Goal: Task Accomplishment & Management: Manage account settings

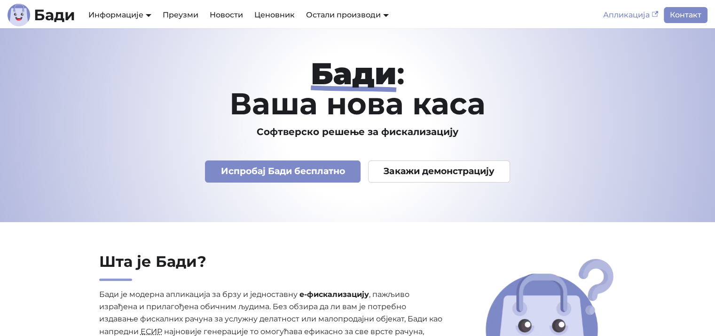
click at [610, 13] on link "Апликација" at bounding box center [630, 15] width 66 height 16
click at [171, 15] on link "Преузми" at bounding box center [180, 15] width 47 height 16
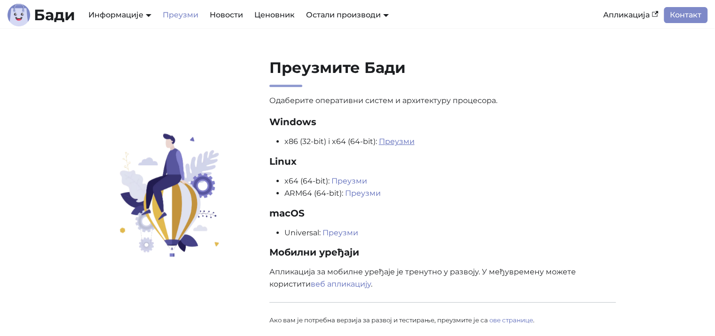
click at [400, 141] on link "Преузми" at bounding box center [397, 141] width 36 height 9
click at [640, 17] on link "Апликација" at bounding box center [630, 15] width 66 height 16
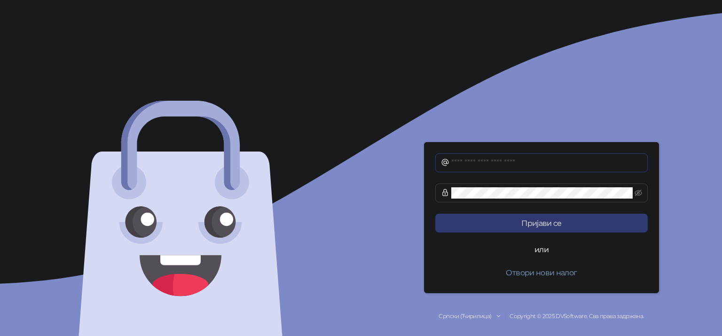
click at [508, 165] on input "text" at bounding box center [546, 162] width 191 height 11
click at [515, 164] on input "**********" at bounding box center [546, 162] width 191 height 11
type input "**********"
click at [513, 198] on span at bounding box center [541, 192] width 212 height 19
click at [435, 213] on button "Пријави се" at bounding box center [541, 222] width 212 height 19
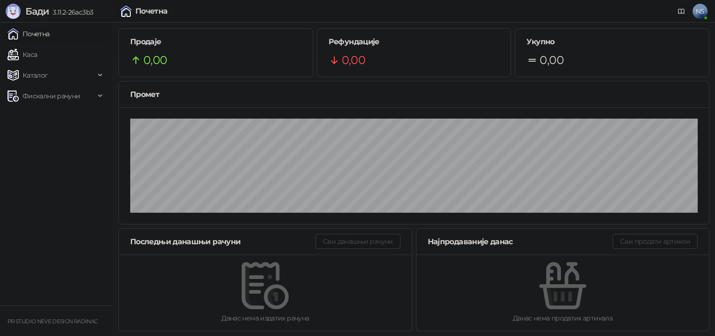
click at [76, 323] on small "PR STUDIO NEVE DESIGN RADINAC" at bounding box center [53, 321] width 90 height 7
click at [84, 95] on span "Фискални рачуни" at bounding box center [51, 95] width 87 height 19
click at [101, 75] on icon at bounding box center [101, 75] width 5 height 0
click at [101, 73] on div "Каталог" at bounding box center [56, 75] width 109 height 19
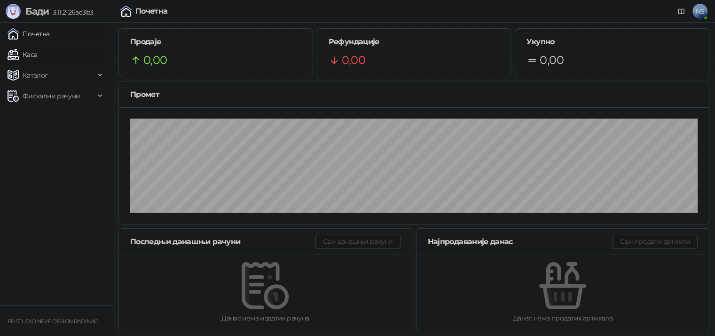
click at [37, 51] on link "Каса" at bounding box center [23, 54] width 30 height 19
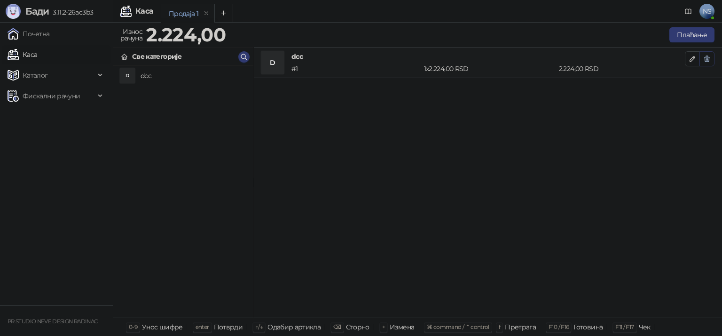
click at [707, 58] on icon "button" at bounding box center [707, 59] width 8 height 8
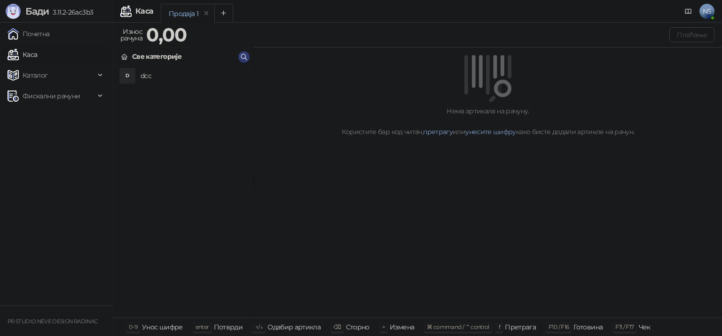
click at [37, 54] on link "Каса" at bounding box center [23, 54] width 30 height 19
click at [50, 36] on link "Почетна" at bounding box center [29, 33] width 42 height 19
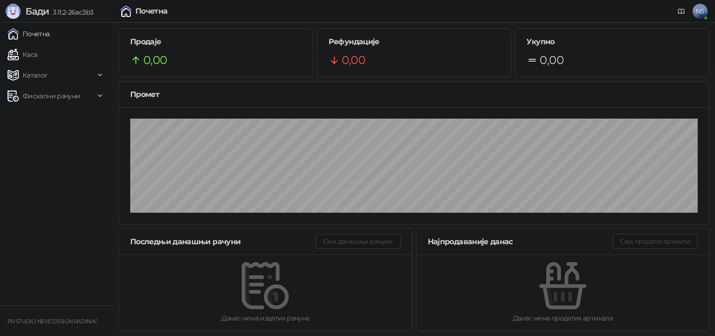
click at [699, 11] on span "NS" at bounding box center [699, 11] width 15 height 15
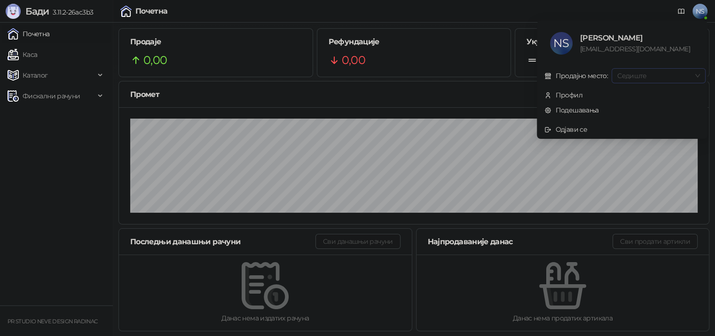
click at [661, 77] on span "Седиште" at bounding box center [658, 76] width 83 height 14
click at [608, 97] on span "Профил" at bounding box center [622, 95] width 156 height 10
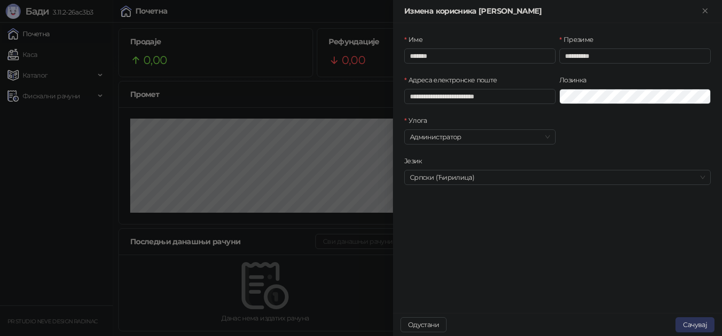
click at [688, 325] on button "Сачувај" at bounding box center [694, 324] width 39 height 15
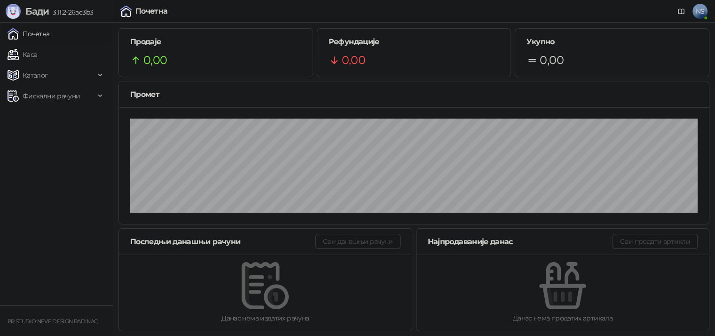
click at [695, 7] on span "NS" at bounding box center [699, 11] width 15 height 15
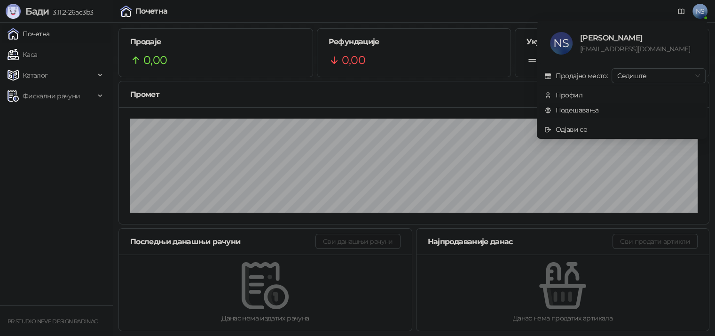
click at [595, 109] on link "Подешавања" at bounding box center [571, 110] width 55 height 8
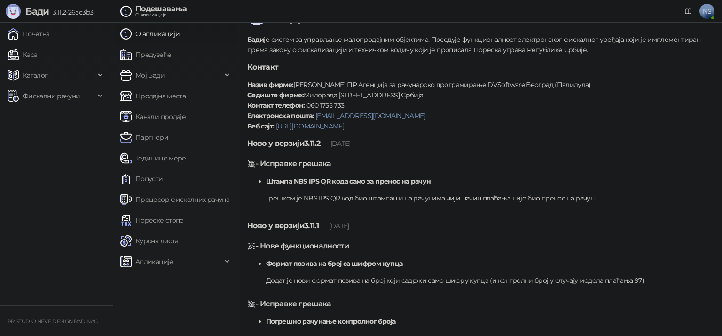
scroll to position [24, 0]
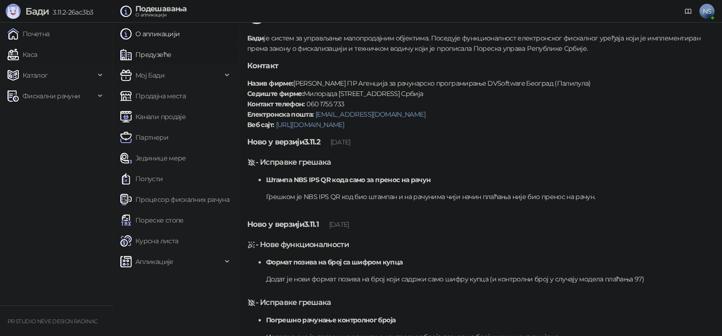
click at [171, 56] on link "Предузеће" at bounding box center [145, 54] width 51 height 19
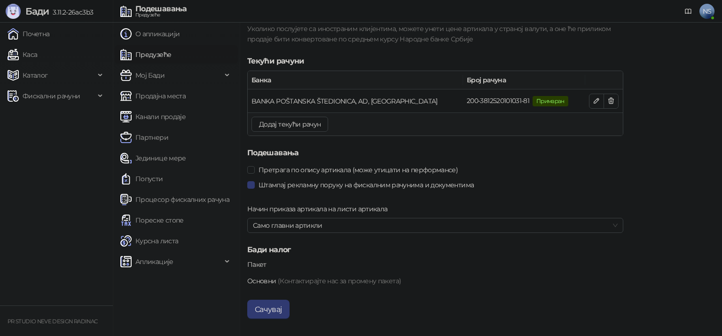
scroll to position [937, 0]
click at [271, 309] on button "Сачувај" at bounding box center [268, 308] width 42 height 19
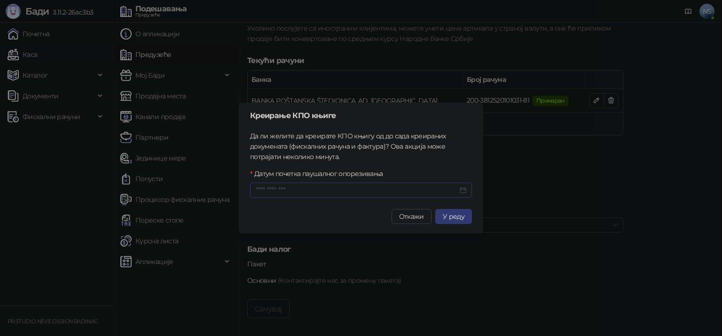
click at [297, 192] on input "Датум почетка паушалног опорезивања" at bounding box center [357, 190] width 202 height 10
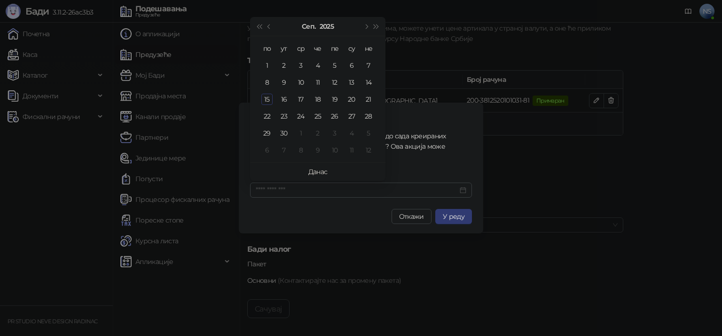
click at [315, 172] on link "Данас" at bounding box center [317, 171] width 19 height 8
type input "**********"
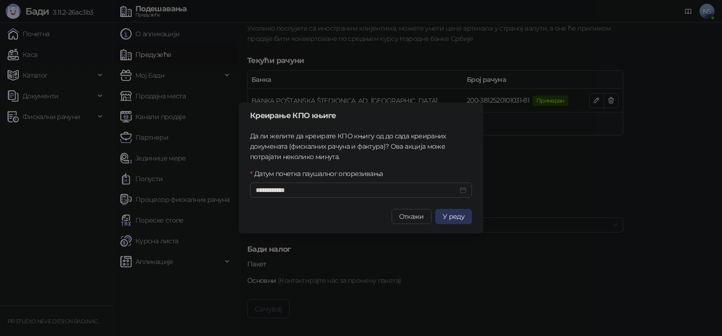
click at [455, 215] on span "У реду" at bounding box center [454, 216] width 22 height 8
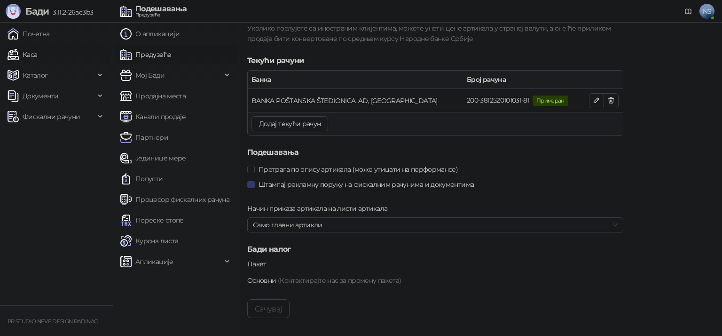
click at [36, 52] on link "Каса" at bounding box center [23, 54] width 30 height 19
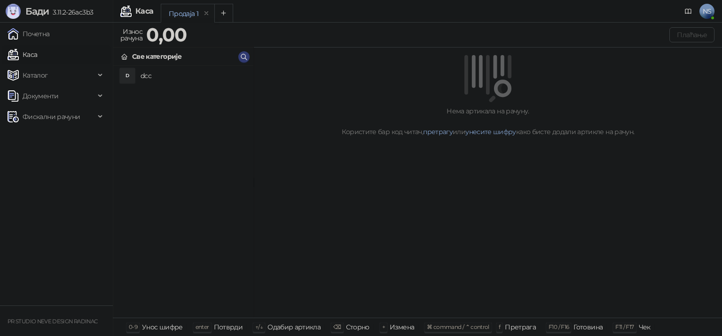
click at [192, 13] on div "Продаја 1" at bounding box center [184, 13] width 30 height 10
click at [182, 39] on strong "0,00" at bounding box center [166, 34] width 40 height 23
click at [176, 58] on div "Све категорије" at bounding box center [156, 56] width 49 height 10
click at [62, 79] on span "Каталог" at bounding box center [51, 75] width 87 height 19
click at [55, 142] on link "Артикли" at bounding box center [32, 137] width 43 height 19
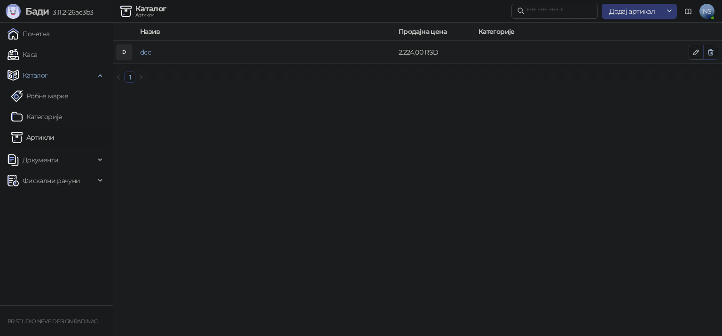
click at [712, 53] on icon "button" at bounding box center [710, 52] width 5 height 6
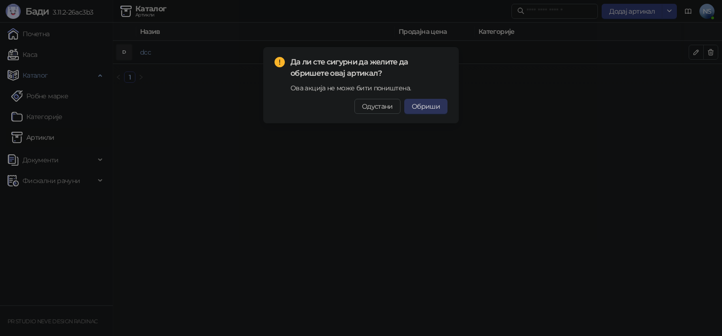
click at [426, 107] on span "Обриши" at bounding box center [426, 106] width 28 height 8
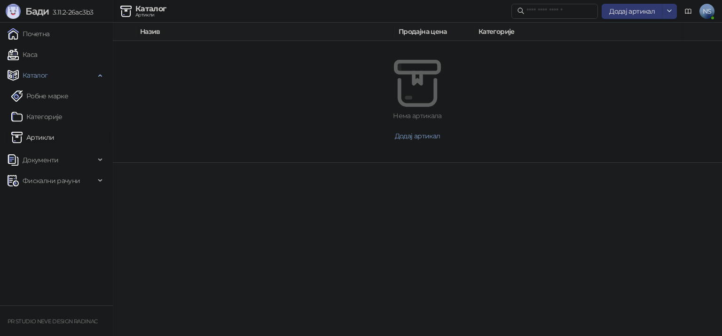
click at [227, 32] on th "Назив" at bounding box center [265, 32] width 258 height 18
click at [619, 15] on span "Додај артикал" at bounding box center [632, 11] width 46 height 8
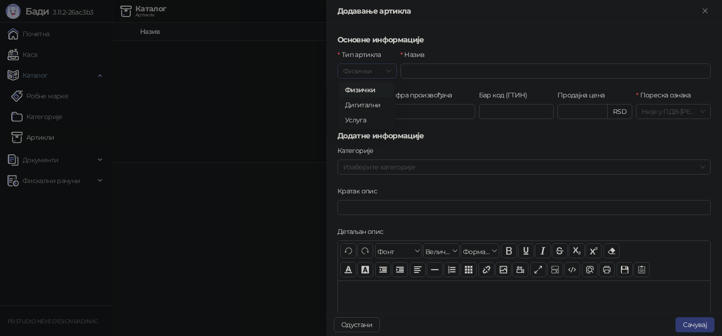
click at [386, 69] on span "Физички" at bounding box center [367, 71] width 48 height 14
click at [375, 119] on div "Услуга" at bounding box center [366, 120] width 43 height 10
click at [429, 65] on input "Назив" at bounding box center [555, 70] width 310 height 15
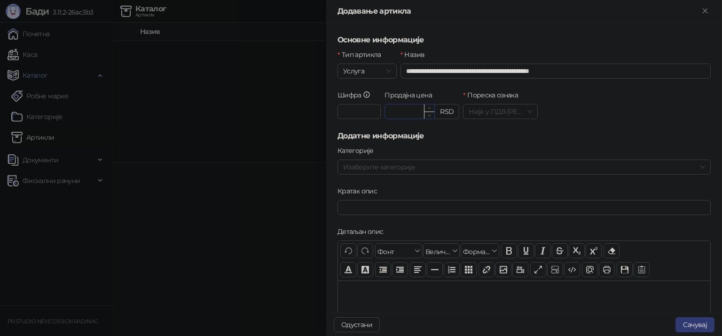
click at [395, 111] on input "Продајна цена" at bounding box center [409, 111] width 49 height 14
click at [573, 70] on input "**********" at bounding box center [555, 70] width 310 height 15
type input "*"
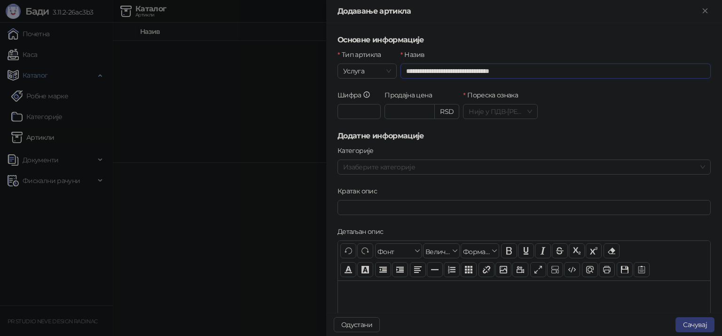
click at [410, 71] on input "**********" at bounding box center [555, 70] width 310 height 15
type input "**********"
click at [412, 110] on input "Продајна цена" at bounding box center [409, 111] width 49 height 14
type input "********"
click at [355, 108] on input "Шифра" at bounding box center [358, 111] width 43 height 15
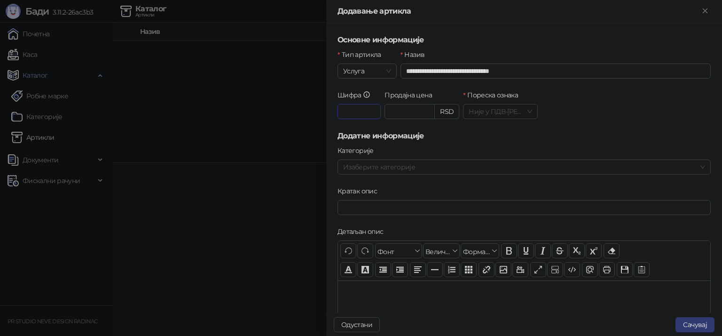
type input "*"
click at [387, 165] on div at bounding box center [518, 166] width 359 height 13
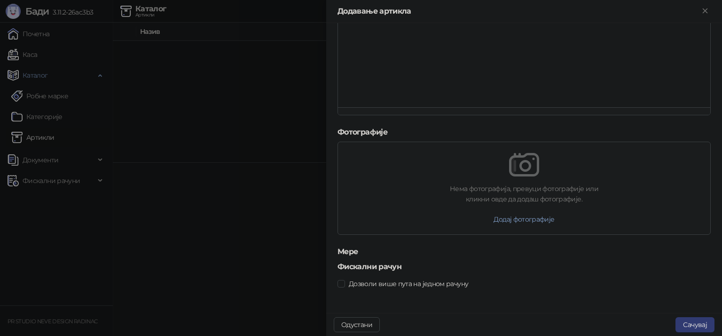
scroll to position [267, 0]
click at [688, 327] on button "Сачувај" at bounding box center [694, 324] width 39 height 15
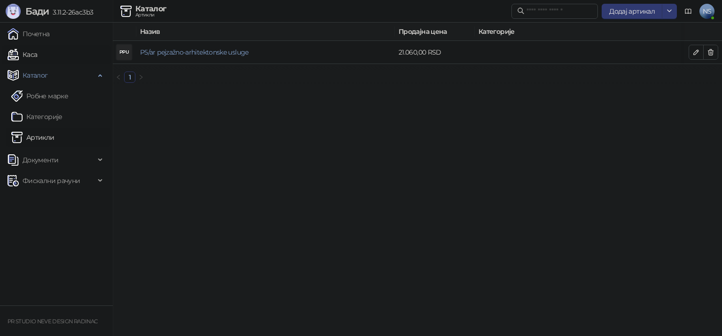
click at [28, 56] on link "Каса" at bounding box center [23, 54] width 30 height 19
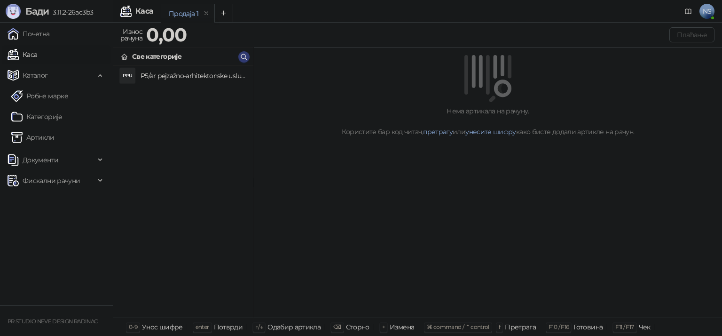
click at [197, 82] on h4 "P5/ar pejzažno-arhitektonske usluge" at bounding box center [193, 75] width 105 height 15
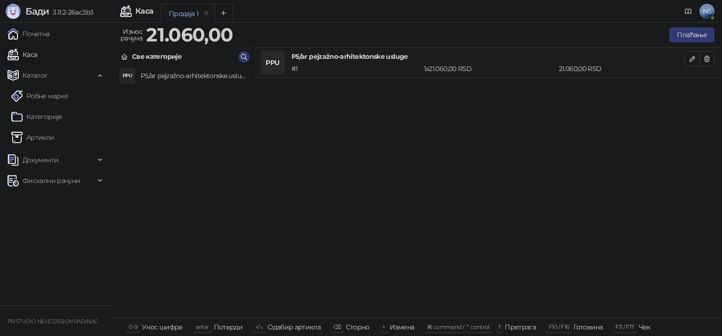
click at [184, 13] on div "Продаја 1" at bounding box center [184, 13] width 30 height 10
click at [175, 31] on strong "21.060,00" at bounding box center [189, 34] width 86 height 23
click at [100, 165] on div "Документи" at bounding box center [56, 159] width 109 height 19
click at [690, 61] on icon "button" at bounding box center [692, 58] width 5 height 5
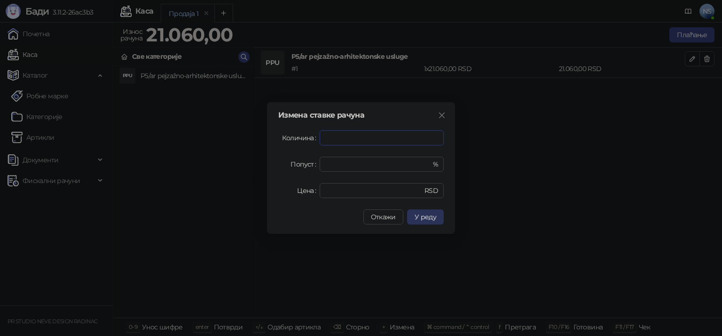
type input "**"
click at [424, 218] on span "У реду" at bounding box center [425, 216] width 22 height 8
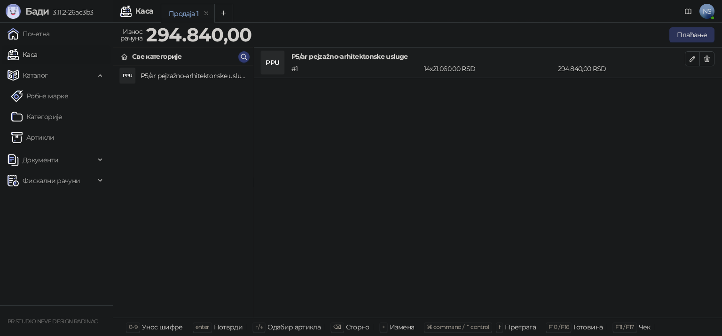
click at [695, 38] on button "Плаћање" at bounding box center [691, 34] width 45 height 15
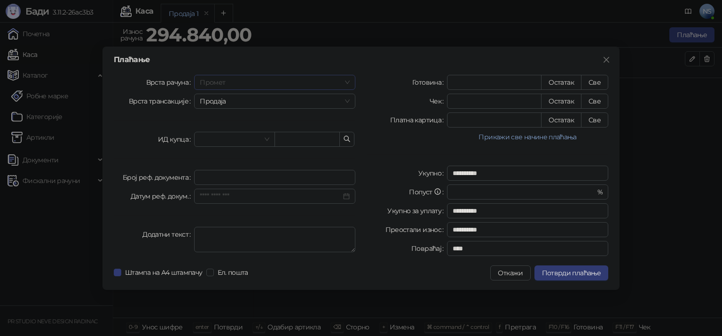
click at [338, 75] on span "Промет" at bounding box center [275, 82] width 150 height 14
click at [273, 150] on div "[PERSON_NAME]" at bounding box center [275, 146] width 146 height 10
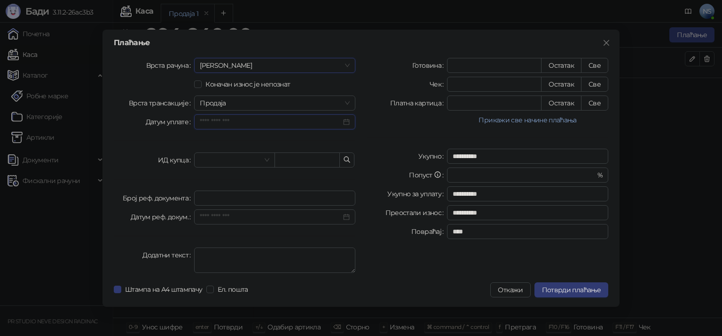
click at [245, 123] on input "Датум уплате" at bounding box center [270, 122] width 141 height 10
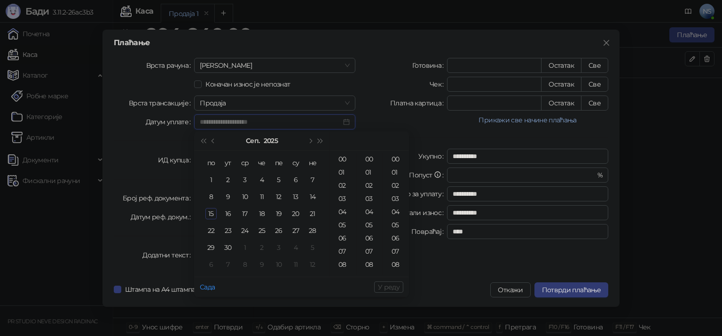
type input "**********"
click at [210, 208] on div "15" at bounding box center [210, 213] width 11 height 11
type input "**********"
click at [396, 288] on span "У реду" at bounding box center [389, 286] width 22 height 8
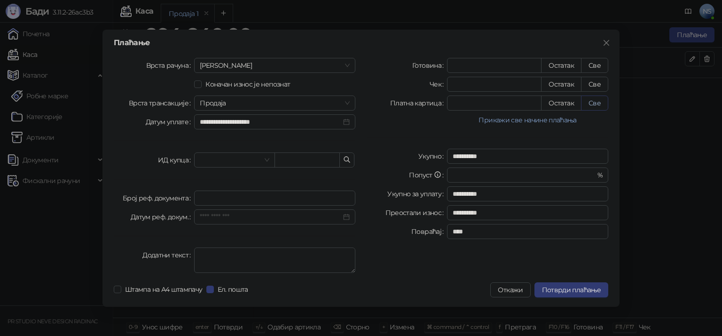
click at [593, 102] on button "Све" at bounding box center [594, 102] width 27 height 15
type input "******"
type input "****"
click at [468, 214] on input "****" at bounding box center [527, 212] width 161 height 15
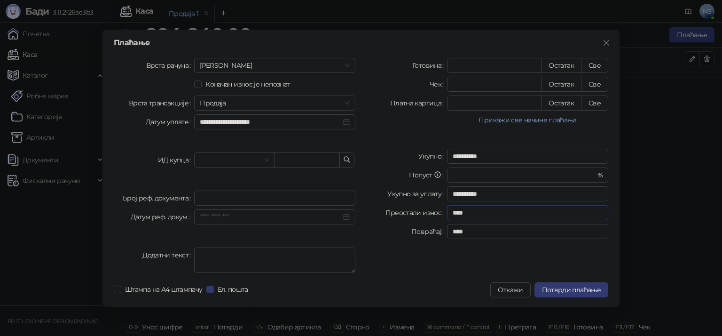
click at [468, 214] on input "****" at bounding box center [527, 212] width 161 height 15
click at [577, 289] on span "Потврди плаћање" at bounding box center [571, 289] width 59 height 8
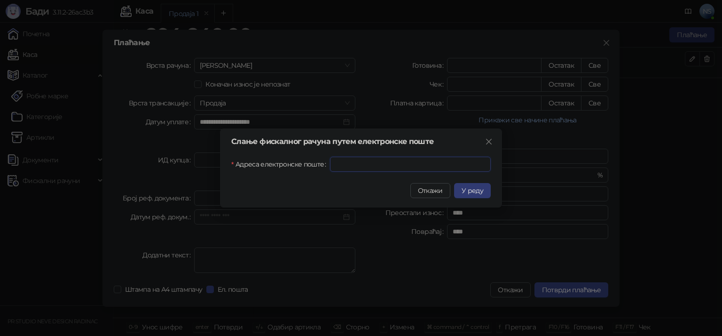
click at [413, 169] on input "Адреса електронске поште" at bounding box center [410, 163] width 161 height 15
type input "**********"
click at [476, 190] on span "У реду" at bounding box center [472, 190] width 22 height 8
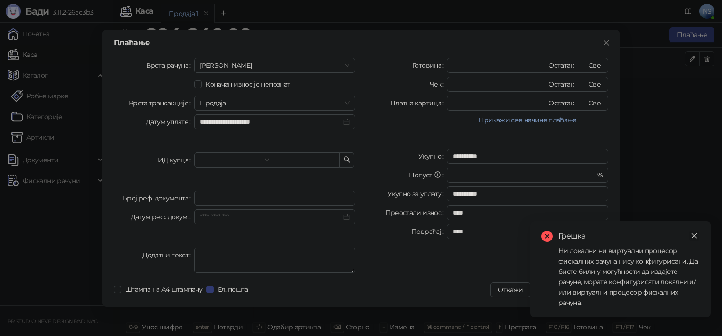
click at [695, 236] on icon "close" at bounding box center [694, 235] width 7 height 7
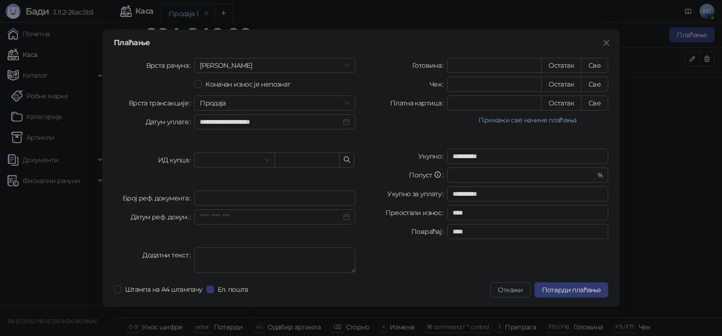
click at [514, 293] on button "Откажи" at bounding box center [510, 289] width 40 height 15
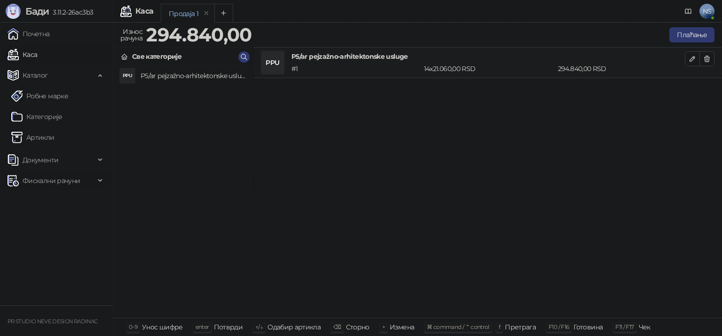
click at [89, 178] on span "Фискални рачуни" at bounding box center [51, 180] width 87 height 19
click at [74, 207] on link "Издати рачуни" at bounding box center [42, 201] width 63 height 19
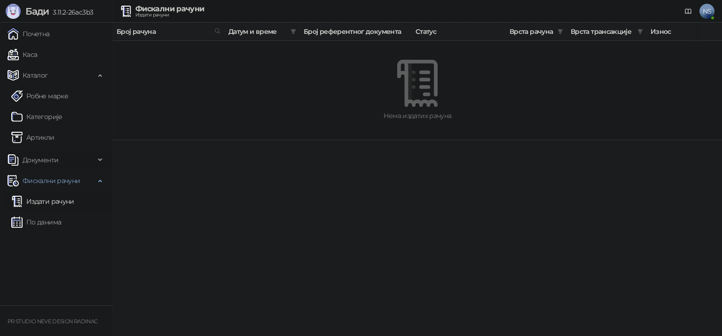
click at [86, 162] on span "Документи" at bounding box center [51, 159] width 87 height 19
click at [63, 178] on link "КПО књига" at bounding box center [37, 180] width 52 height 19
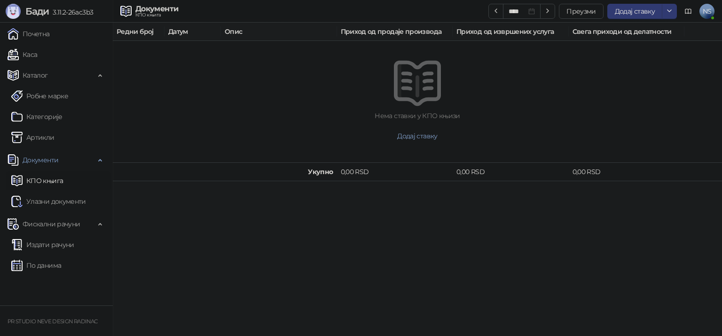
click at [47, 9] on span "Бади" at bounding box center [36, 11] width 23 height 11
click at [166, 13] on div "КПО књига" at bounding box center [156, 15] width 43 height 5
click at [665, 7] on span "button" at bounding box center [669, 11] width 8 height 9
click at [702, 8] on span "NS" at bounding box center [706, 11] width 15 height 15
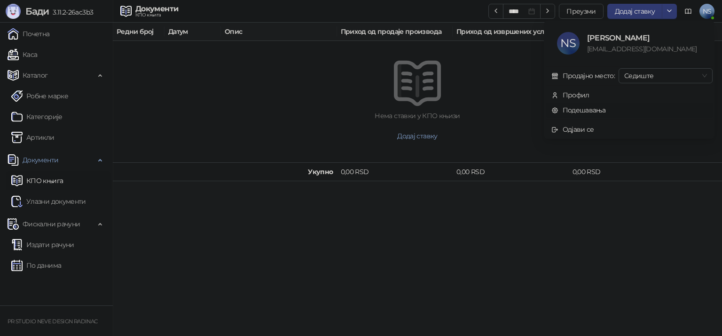
click at [580, 112] on link "Подешавања" at bounding box center [578, 110] width 55 height 8
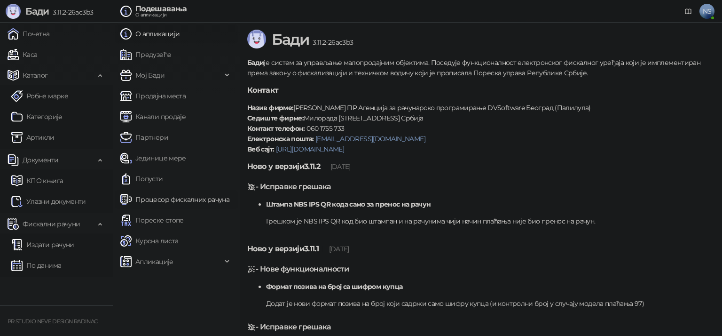
click at [206, 201] on link "Процесор фискалних рачуна" at bounding box center [174, 199] width 109 height 19
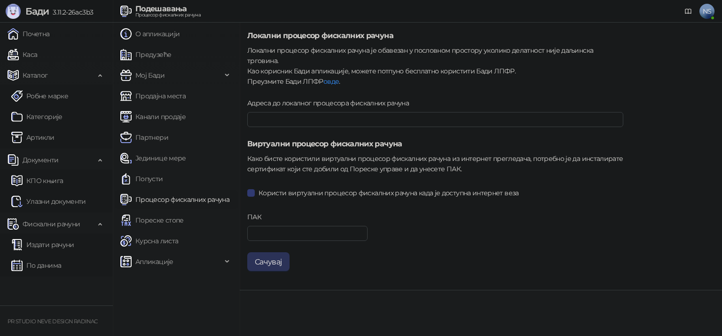
click at [272, 252] on button "Сачувај" at bounding box center [268, 261] width 42 height 19
click at [49, 69] on span "Каталог" at bounding box center [51, 75] width 87 height 19
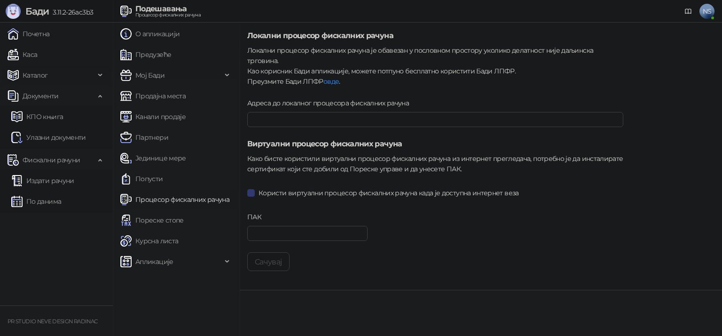
click at [49, 69] on span "Каталог" at bounding box center [51, 75] width 87 height 19
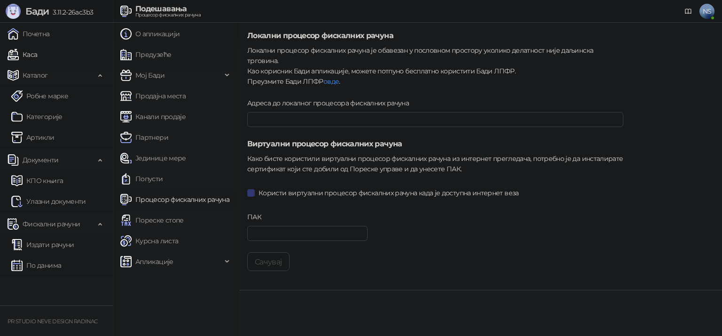
click at [37, 56] on link "Каса" at bounding box center [23, 54] width 30 height 19
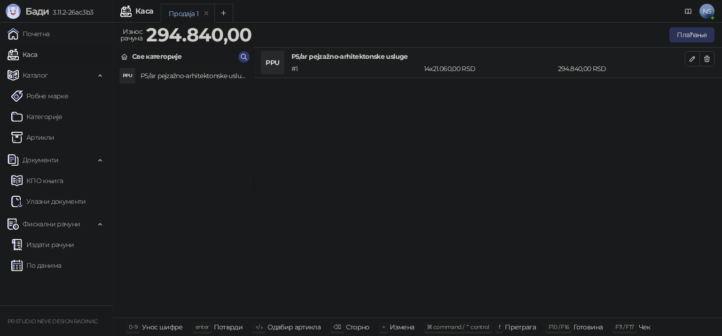
click at [689, 30] on button "Плаћање" at bounding box center [691, 34] width 45 height 15
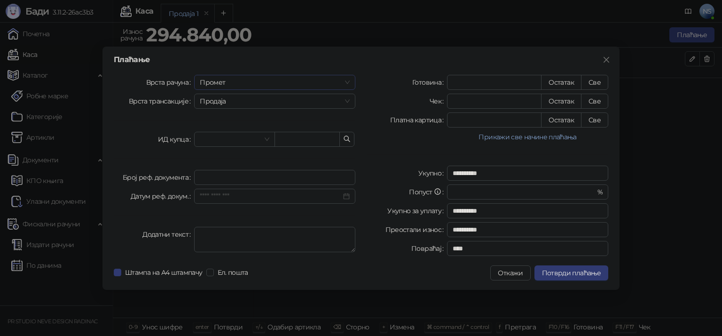
click at [278, 80] on span "Промет" at bounding box center [275, 82] width 150 height 14
click at [265, 144] on div "[PERSON_NAME]" at bounding box center [275, 146] width 146 height 10
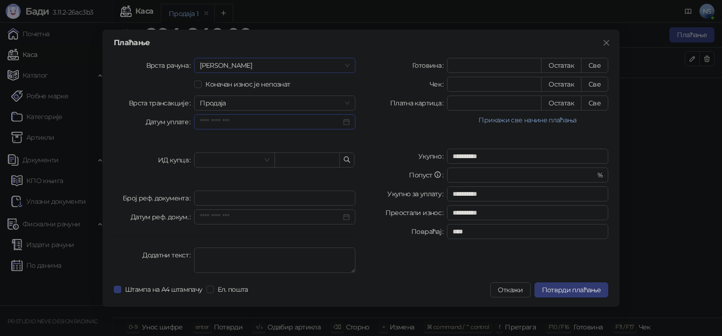
click at [280, 118] on input "Датум уплате" at bounding box center [270, 122] width 141 height 10
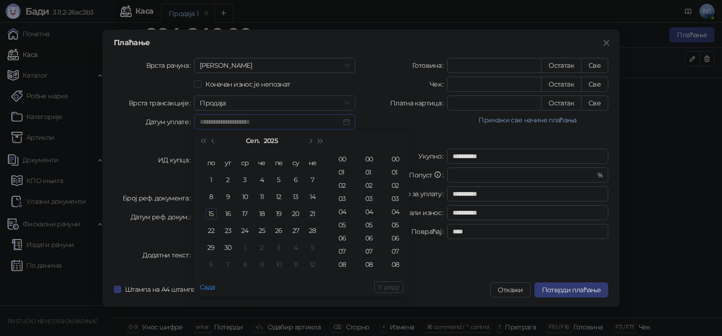
type input "**********"
click at [212, 215] on div "15" at bounding box center [210, 213] width 11 height 11
type input "**********"
click at [386, 289] on span "У реду" at bounding box center [389, 286] width 22 height 8
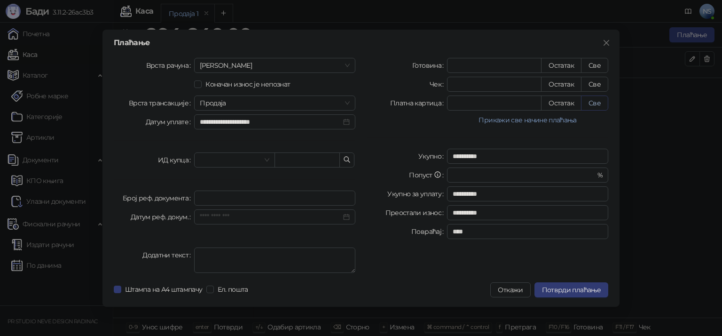
click at [588, 97] on button "Све" at bounding box center [594, 102] width 27 height 15
type input "******"
type input "****"
click at [560, 285] on span "Потврди плаћање" at bounding box center [571, 289] width 59 height 8
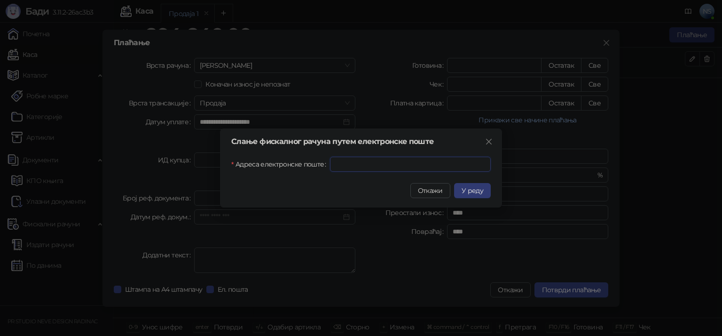
click at [404, 163] on input "Адреса електронске поште" at bounding box center [410, 163] width 161 height 15
type input "**********"
click at [469, 187] on span "У реду" at bounding box center [472, 190] width 22 height 8
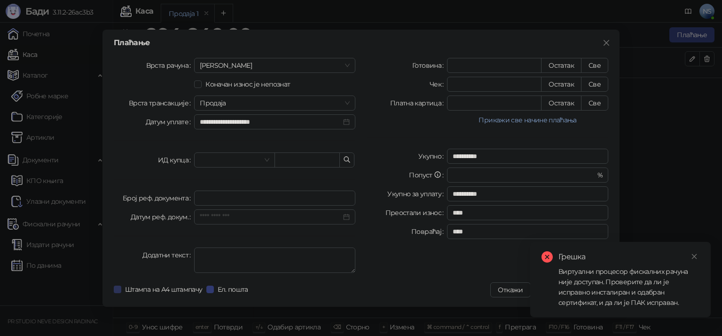
click at [122, 289] on span "Штампа на А4 штампачу" at bounding box center [163, 289] width 85 height 10
click at [696, 253] on icon "close" at bounding box center [694, 256] width 7 height 7
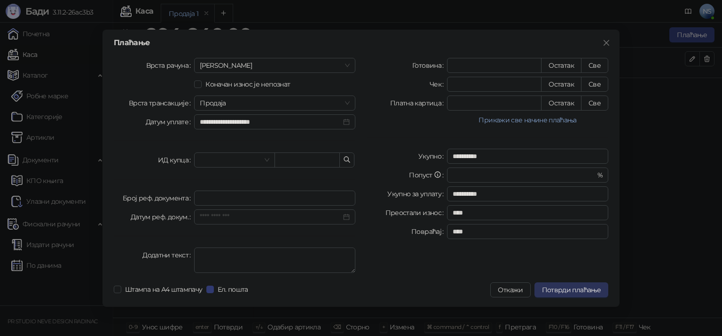
click at [583, 288] on span "Потврди плаћање" at bounding box center [571, 289] width 59 height 8
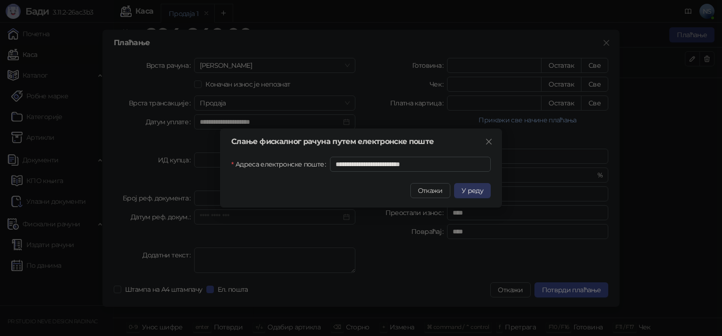
click at [482, 190] on span "У реду" at bounding box center [472, 190] width 22 height 8
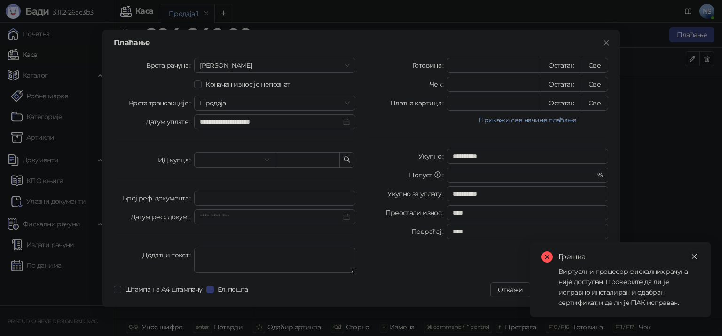
click at [693, 253] on icon "close" at bounding box center [694, 256] width 7 height 7
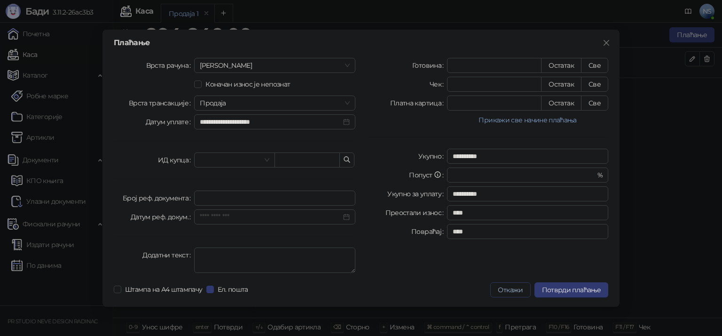
click at [518, 285] on button "Откажи" at bounding box center [510, 289] width 40 height 15
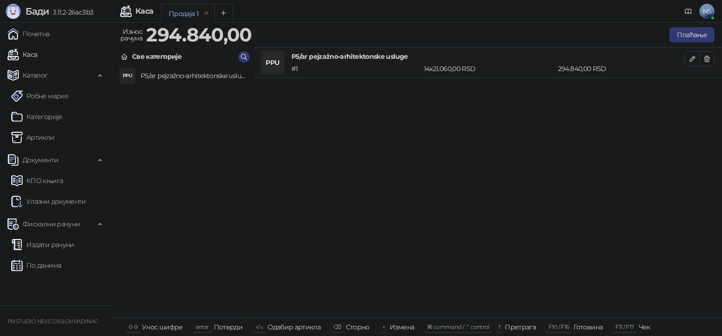
click at [710, 9] on span "NS" at bounding box center [706, 11] width 15 height 15
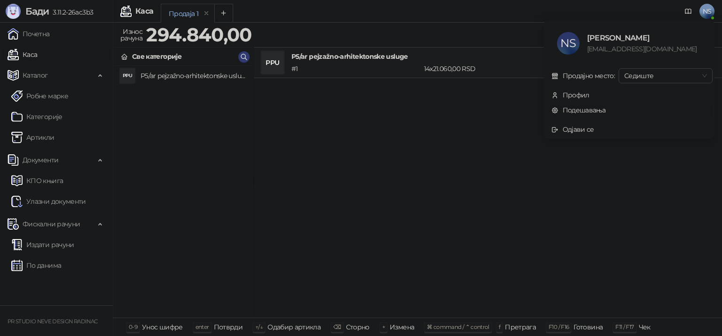
click at [606, 112] on link "Подешавања" at bounding box center [578, 110] width 55 height 8
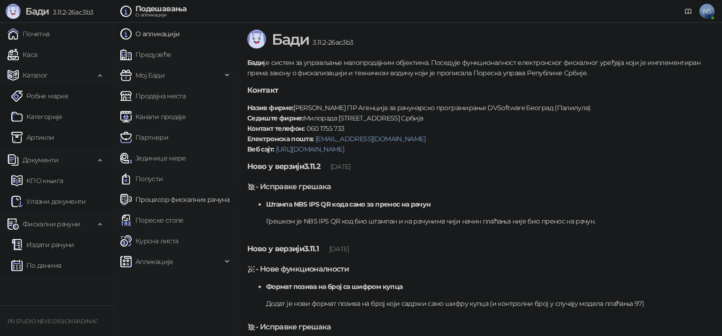
click at [184, 201] on link "Процесор фискалних рачуна" at bounding box center [174, 199] width 109 height 19
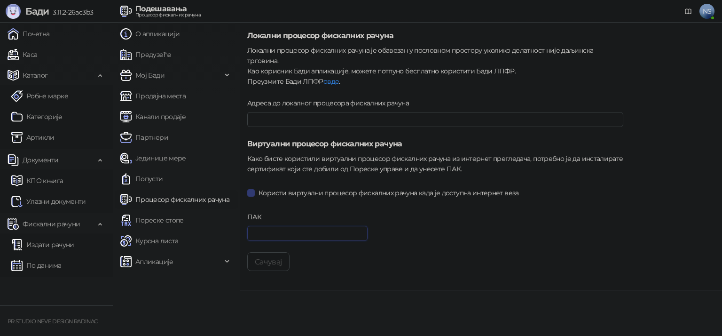
click at [308, 226] on input "ПАК" at bounding box center [307, 233] width 120 height 15
paste input "******"
type input "******"
click at [271, 252] on button "Сачувај" at bounding box center [268, 261] width 42 height 19
click at [331, 77] on link "овде" at bounding box center [331, 81] width 16 height 8
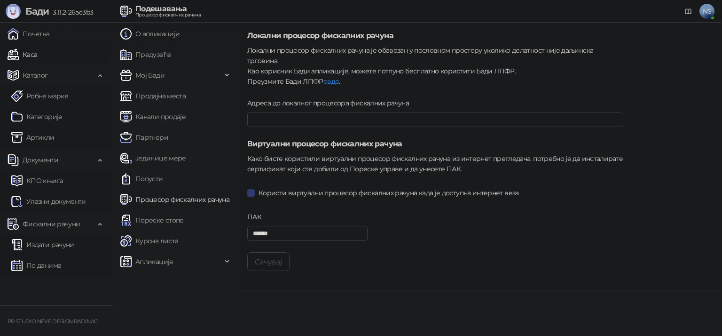
click at [37, 49] on link "Каса" at bounding box center [23, 54] width 30 height 19
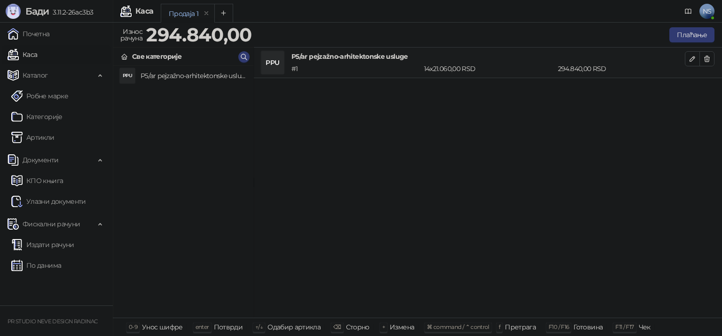
click at [639, 74] on li "PPU P5/ar pejzažno-arhitektonske usluge # 1 14 x 21.060,00 RSD 294.840,00 RSD" at bounding box center [488, 62] width 468 height 31
click at [685, 36] on button "Плаћање" at bounding box center [691, 34] width 45 height 15
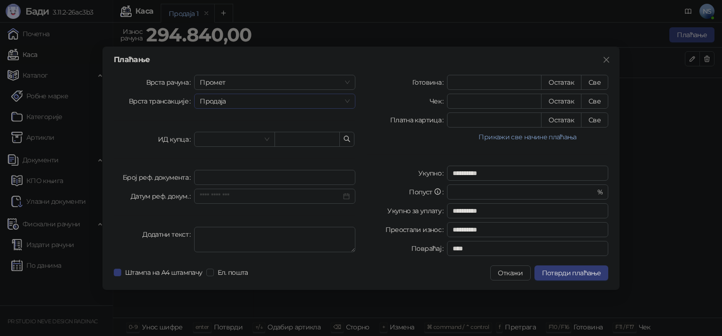
click at [315, 107] on span "Продаја" at bounding box center [275, 101] width 150 height 14
click at [317, 86] on span "Промет" at bounding box center [275, 82] width 150 height 14
click at [288, 146] on div "[PERSON_NAME]" at bounding box center [275, 146] width 146 height 10
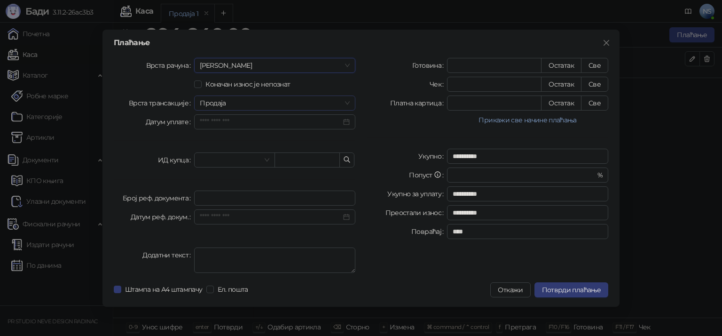
click at [288, 107] on span "Продаја" at bounding box center [275, 103] width 150 height 14
click at [286, 120] on input "Датум уплате" at bounding box center [270, 122] width 141 height 10
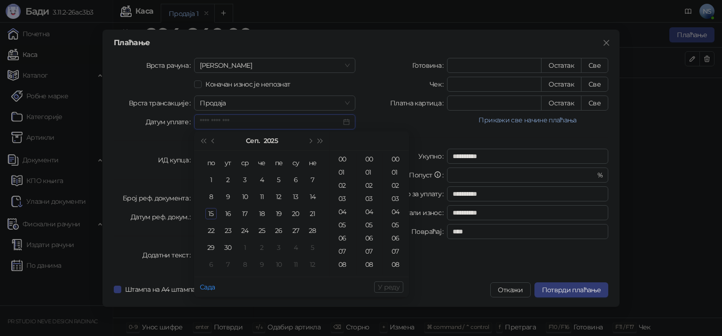
type input "**********"
click at [211, 208] on div "15" at bounding box center [210, 213] width 11 height 11
type input "**********"
click at [395, 289] on span "У реду" at bounding box center [389, 286] width 22 height 8
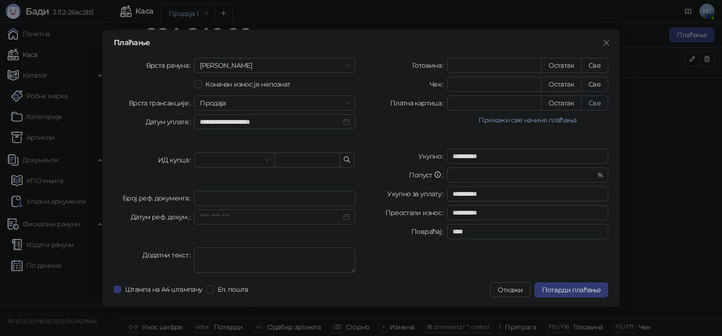
click at [596, 101] on button "Све" at bounding box center [594, 102] width 27 height 15
type input "******"
type input "****"
click at [592, 62] on button "Све" at bounding box center [594, 65] width 27 height 15
type input "******"
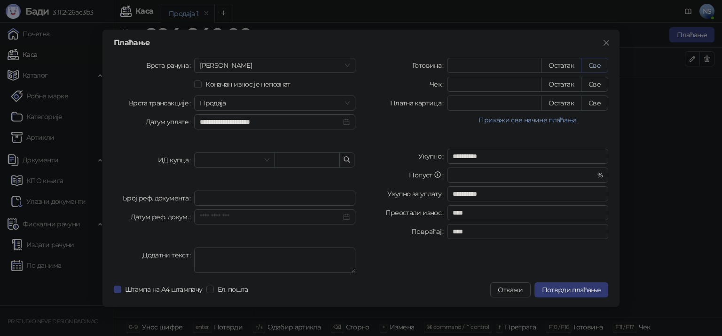
type input "*"
click at [223, 291] on span "Ел. пошта" at bounding box center [233, 289] width 38 height 10
click at [585, 291] on span "Потврди плаћање" at bounding box center [571, 289] width 59 height 8
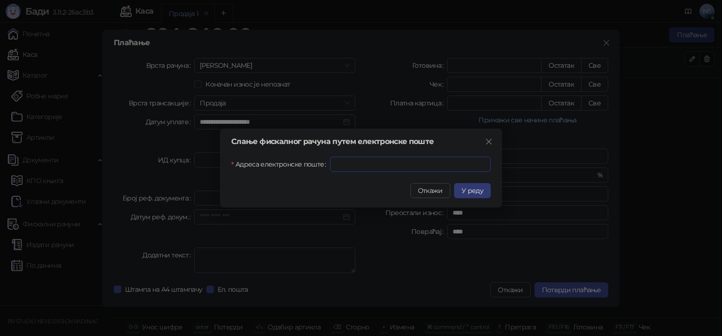
click at [397, 169] on input "Адреса електронске поште" at bounding box center [410, 163] width 161 height 15
type input "**********"
click at [466, 187] on span "У реду" at bounding box center [472, 190] width 22 height 8
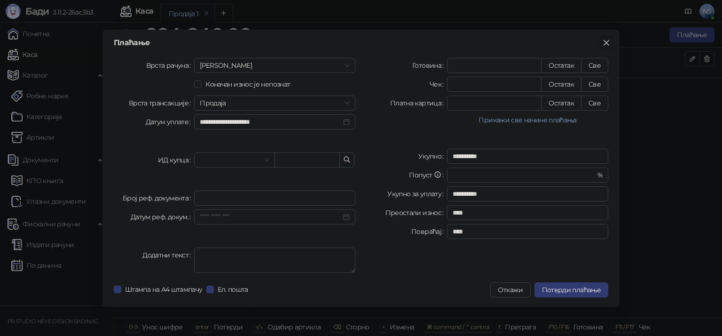
click at [601, 38] on button "Close" at bounding box center [606, 42] width 15 height 15
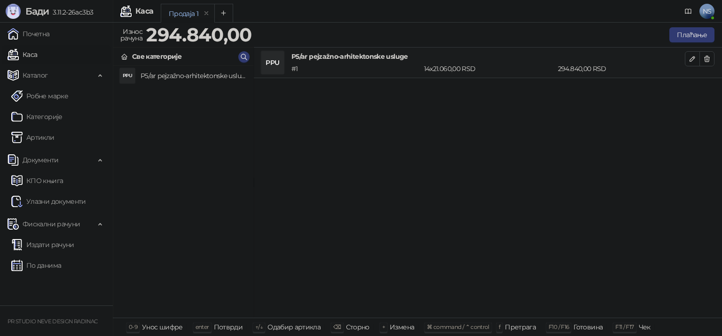
click at [709, 10] on span "NS" at bounding box center [706, 11] width 15 height 15
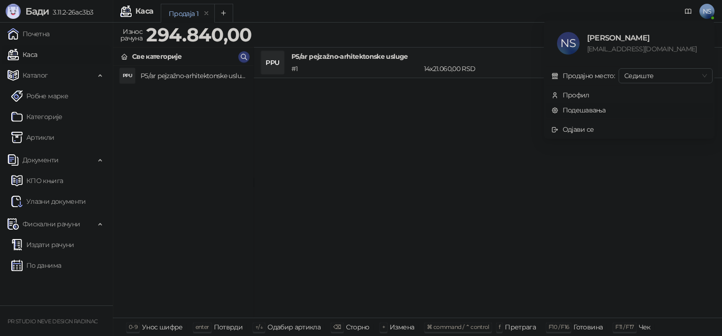
click at [582, 113] on link "Подешавања" at bounding box center [578, 110] width 55 height 8
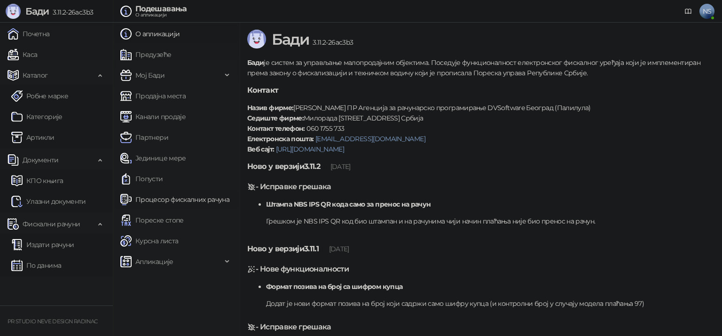
click at [174, 199] on link "Процесор фискалних рачуна" at bounding box center [174, 199] width 109 height 19
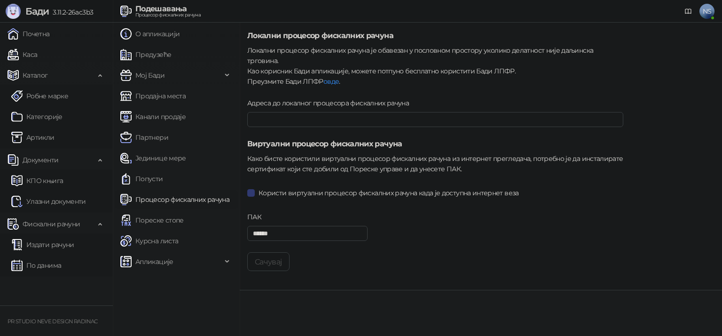
click at [174, 199] on link "Процесор фискалних рачуна" at bounding box center [174, 199] width 109 height 19
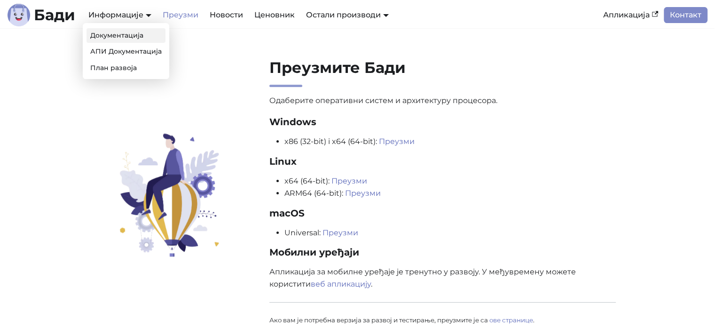
click at [134, 33] on link "Документација" at bounding box center [125, 35] width 79 height 15
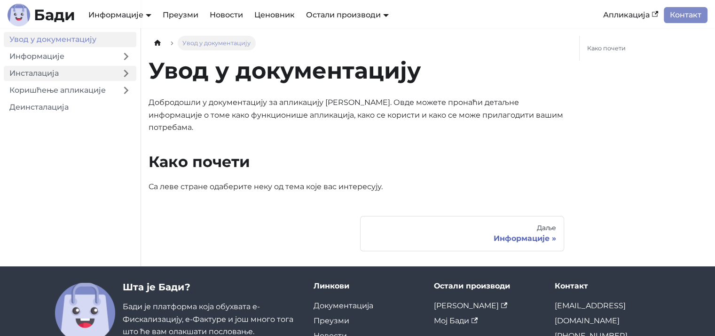
click at [113, 68] on link "Инсталација" at bounding box center [60, 73] width 112 height 15
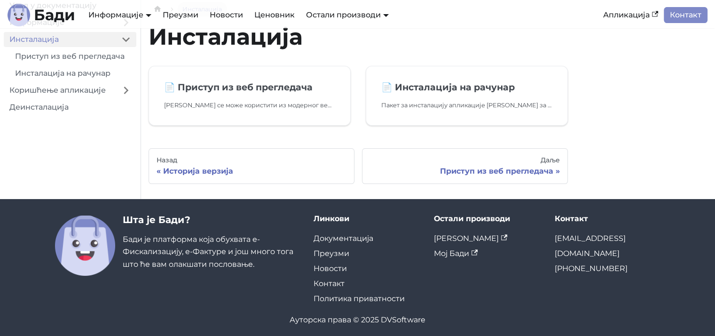
scroll to position [34, 0]
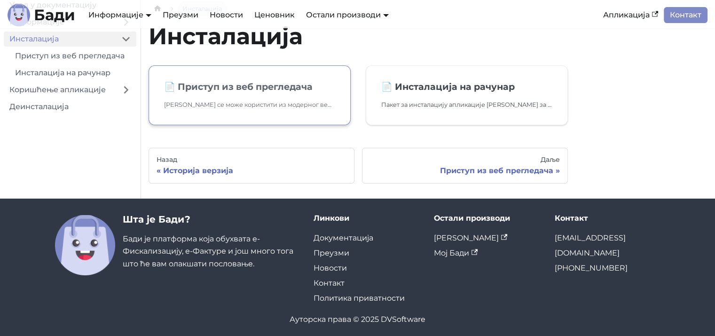
click at [241, 111] on link "📄️ Приступ из веб прегледача Бади се може користити из модерног веб прегледача.…" at bounding box center [249, 95] width 202 height 60
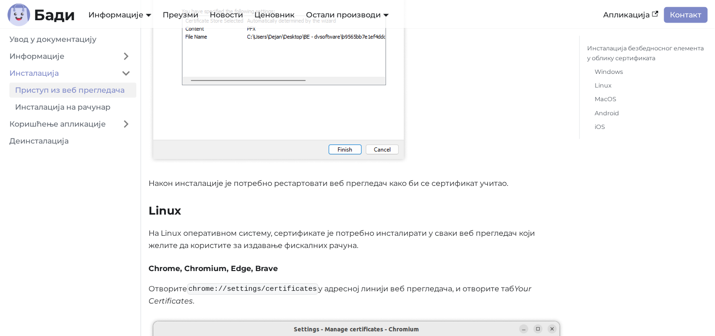
scroll to position [1981, 0]
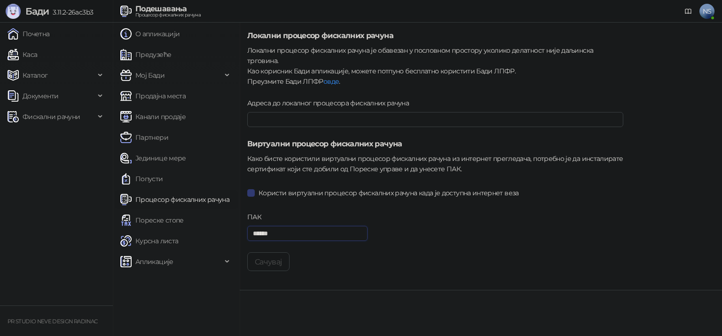
click at [290, 226] on input "******" at bounding box center [307, 233] width 120 height 15
click at [314, 226] on input "***" at bounding box center [307, 233] width 120 height 15
drag, startPoint x: 283, startPoint y: 224, endPoint x: 115, endPoint y: 231, distance: 168.4
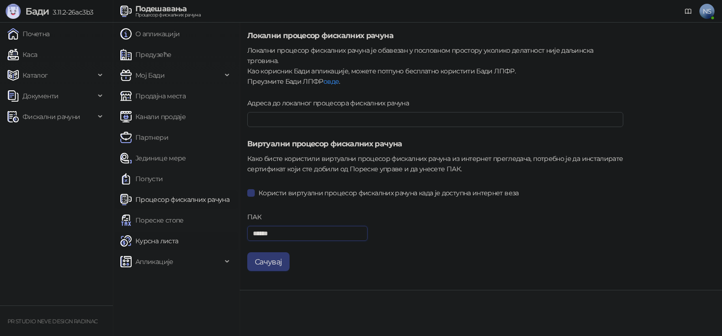
click at [115, 231] on div "О апликацији Предузеће Мој Бади Продајна места Канали продаје Партнери Јединице…" at bounding box center [417, 179] width 609 height 313
type input "******"
click at [267, 252] on button "Сачувај" at bounding box center [268, 261] width 42 height 19
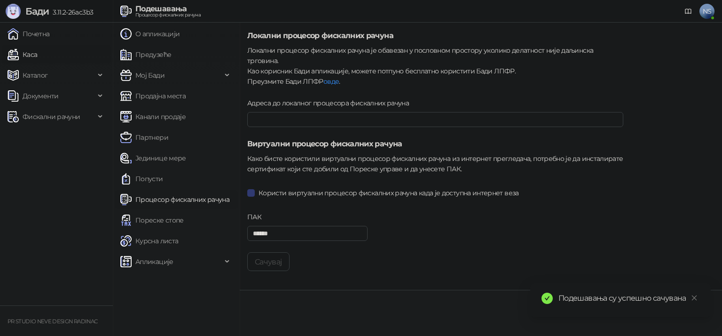
click at [37, 48] on link "Каса" at bounding box center [23, 54] width 30 height 19
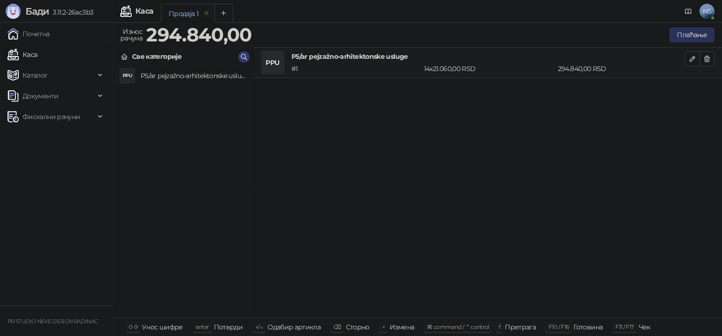
click at [695, 30] on button "Плаћање" at bounding box center [691, 34] width 45 height 15
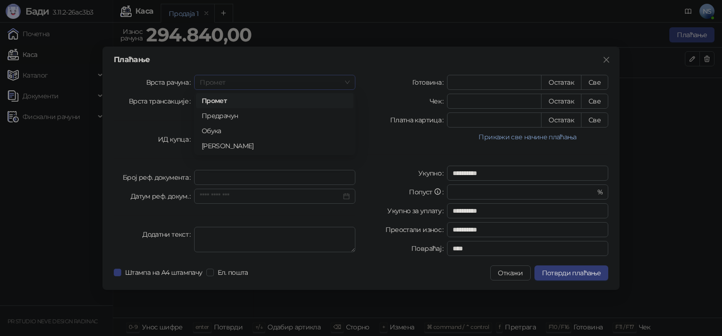
click at [315, 82] on span "Промет" at bounding box center [275, 82] width 150 height 14
click at [286, 144] on div "[PERSON_NAME]" at bounding box center [275, 146] width 146 height 10
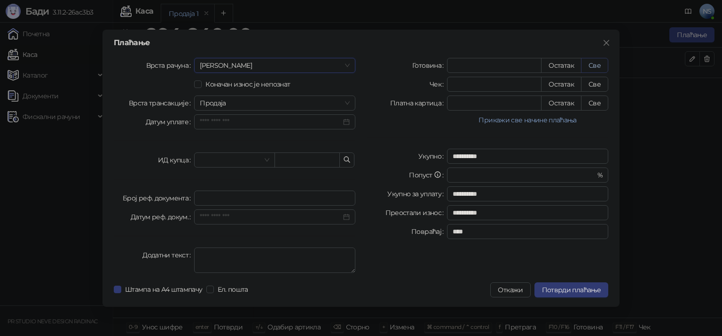
click at [594, 63] on button "Све" at bounding box center [594, 65] width 27 height 15
type input "******"
type input "****"
click at [233, 288] on span "Ел. пошта" at bounding box center [233, 289] width 38 height 10
click at [589, 289] on span "Потврди плаћање" at bounding box center [571, 289] width 59 height 8
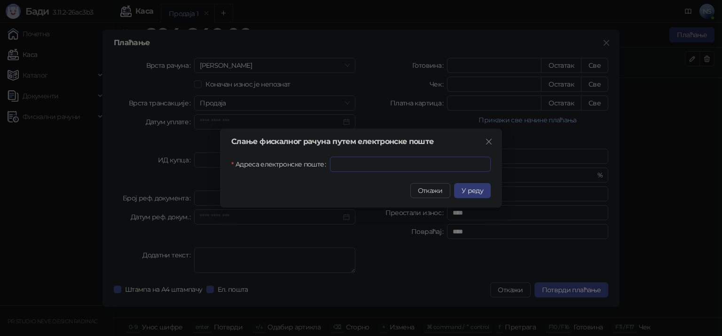
click at [430, 159] on input "Адреса електронске поште" at bounding box center [410, 163] width 161 height 15
type input "**********"
click at [472, 190] on span "У реду" at bounding box center [472, 190] width 22 height 8
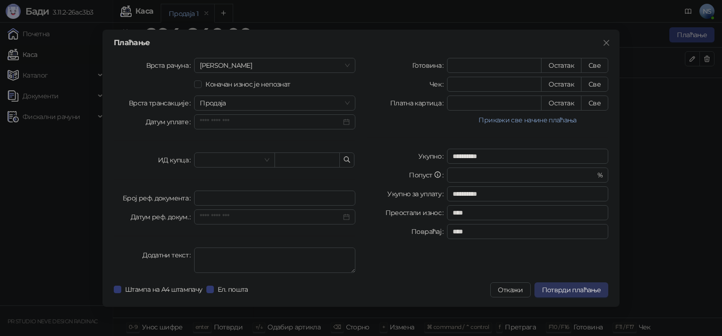
click at [587, 287] on span "Потврди плаћање" at bounding box center [571, 289] width 59 height 8
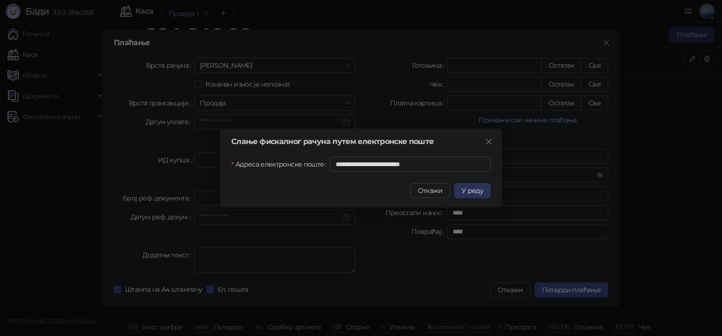
click at [461, 188] on button "У реду" at bounding box center [472, 190] width 37 height 15
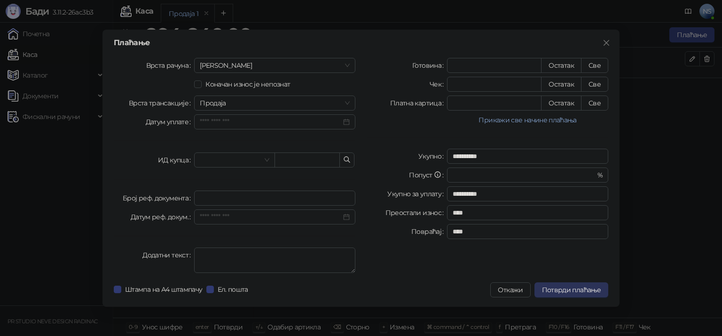
click at [584, 289] on span "Потврди плаћање" at bounding box center [571, 289] width 59 height 8
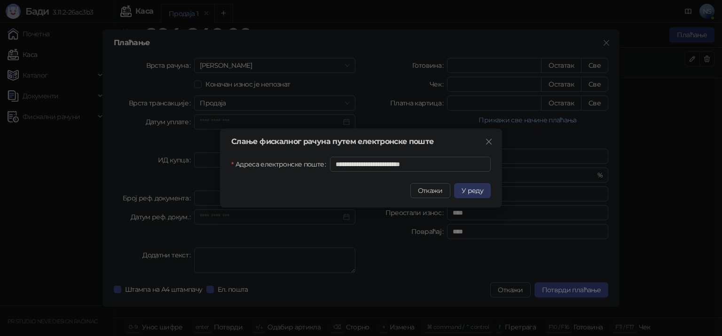
click at [486, 193] on button "У реду" at bounding box center [472, 190] width 37 height 15
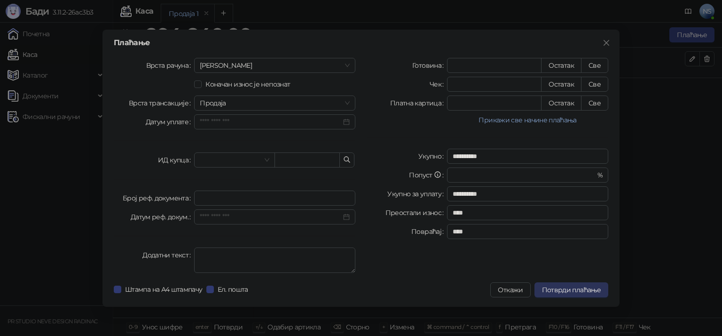
click at [551, 295] on button "Потврди плаћање" at bounding box center [571, 289] width 74 height 15
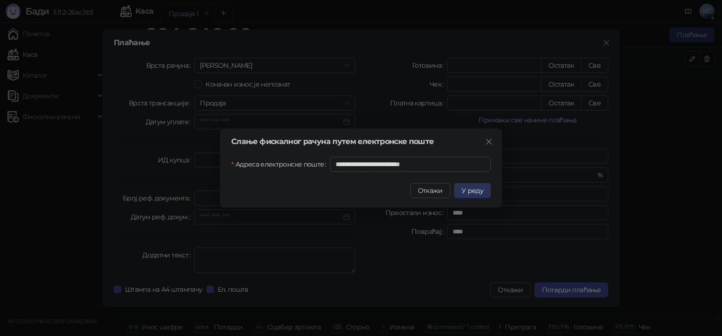
click at [466, 184] on button "У реду" at bounding box center [472, 190] width 37 height 15
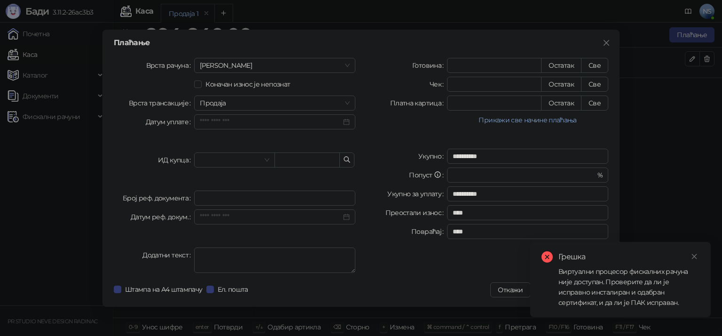
click at [484, 268] on div "**********" at bounding box center [487, 167] width 253 height 219
click at [694, 257] on icon "close" at bounding box center [694, 256] width 7 height 7
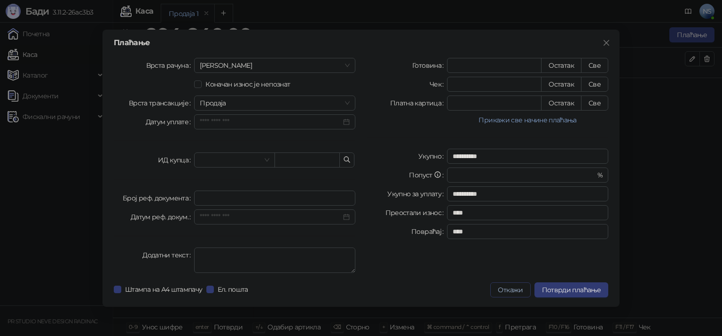
click at [510, 289] on button "Откажи" at bounding box center [510, 289] width 40 height 15
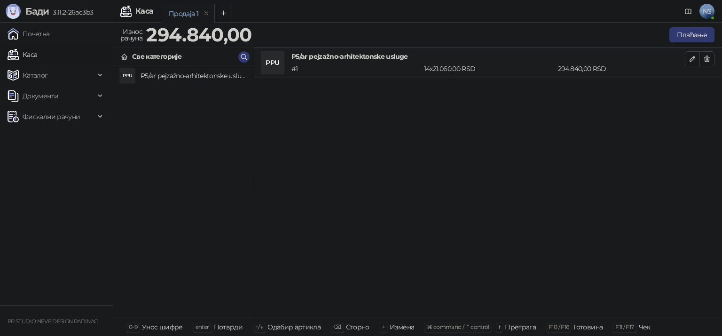
click at [705, 11] on span "NS" at bounding box center [706, 11] width 15 height 15
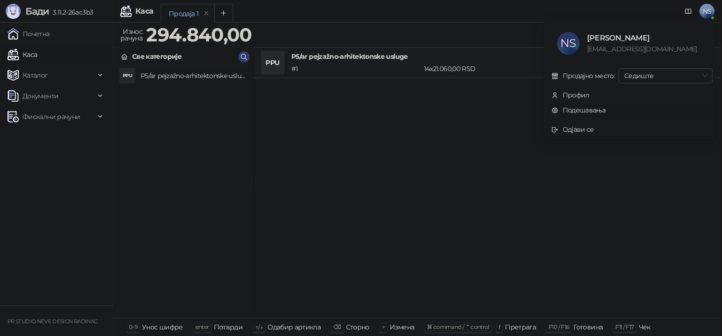
click at [606, 108] on link "Подешавања" at bounding box center [578, 110] width 55 height 8
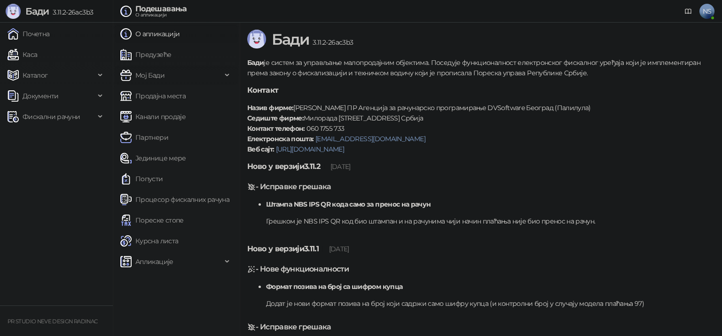
click at [192, 74] on span "Мој Бади" at bounding box center [170, 75] width 101 height 19
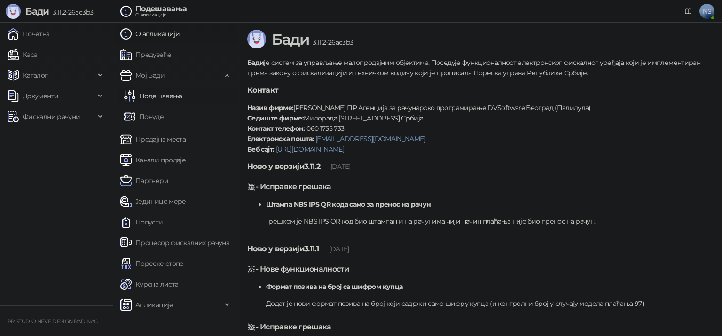
click at [177, 94] on link "Подешавања" at bounding box center [153, 95] width 58 height 19
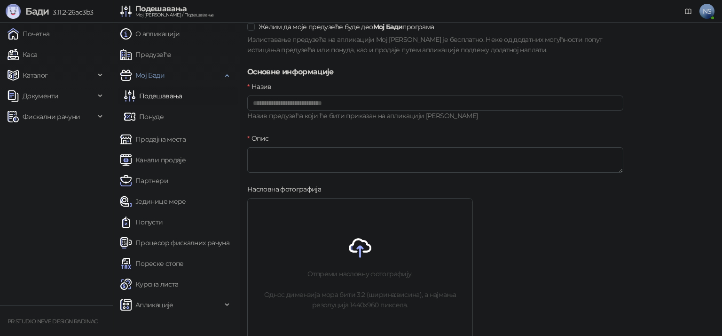
scroll to position [51, 0]
click at [171, 53] on link "Предузеће" at bounding box center [145, 54] width 51 height 19
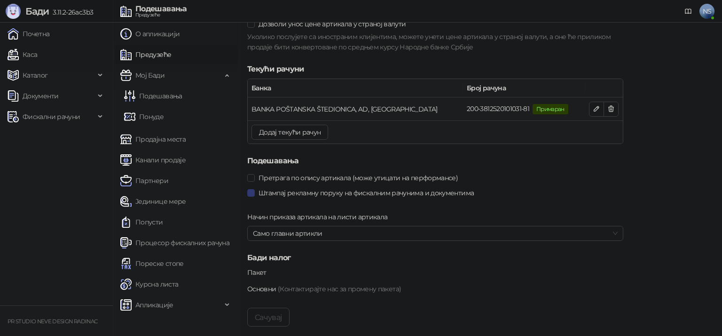
scroll to position [937, 0]
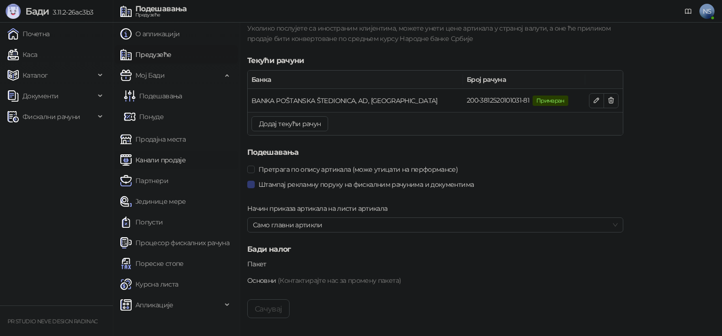
click at [165, 155] on link "Канали продаје" at bounding box center [152, 159] width 65 height 19
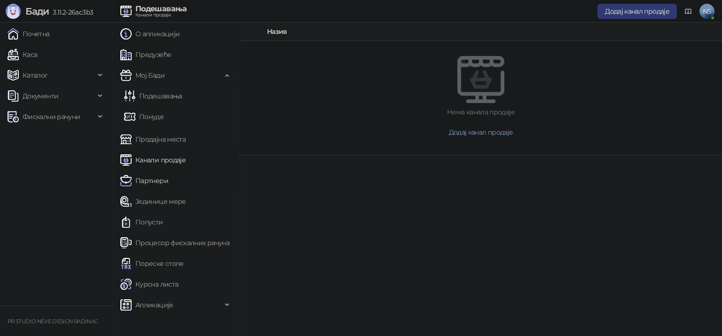
click at [159, 178] on link "Партнери" at bounding box center [144, 180] width 48 height 19
click at [159, 201] on link "Јединице мере" at bounding box center [153, 201] width 66 height 19
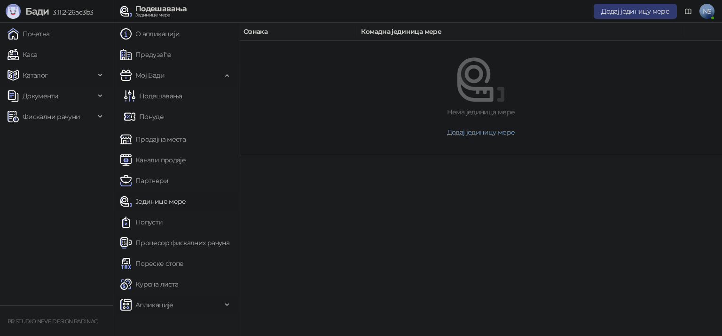
click at [190, 304] on span "Апликације" at bounding box center [170, 304] width 101 height 19
click at [200, 239] on link "Процесор фискалних рачуна" at bounding box center [174, 241] width 109 height 19
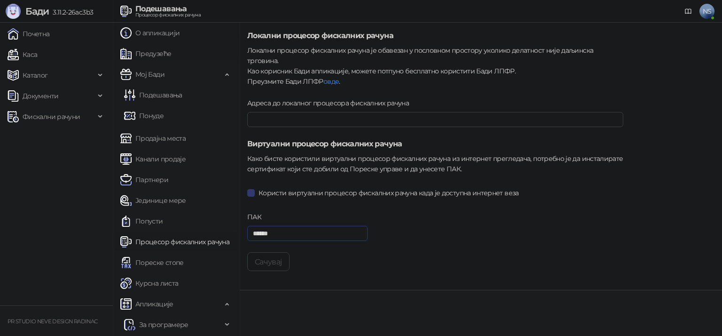
click at [290, 227] on input "******" at bounding box center [307, 233] width 120 height 15
paste input "text"
type input "******"
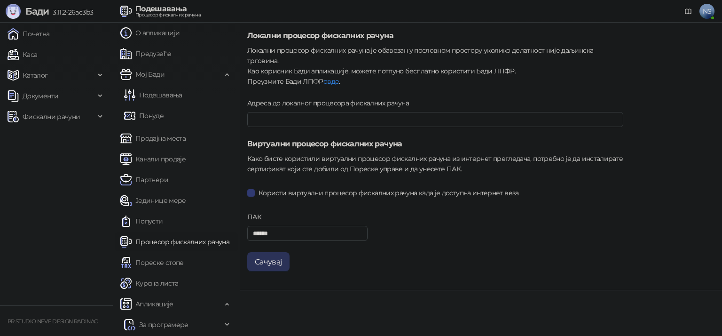
click at [277, 252] on button "Сачувај" at bounding box center [268, 261] width 42 height 19
click at [37, 52] on link "Каса" at bounding box center [23, 54] width 30 height 19
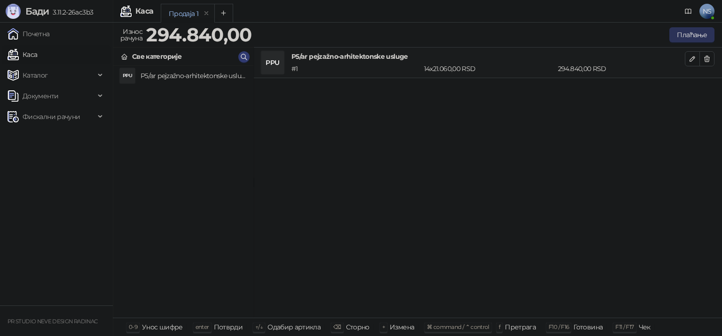
click at [690, 33] on button "Плаћање" at bounding box center [691, 34] width 45 height 15
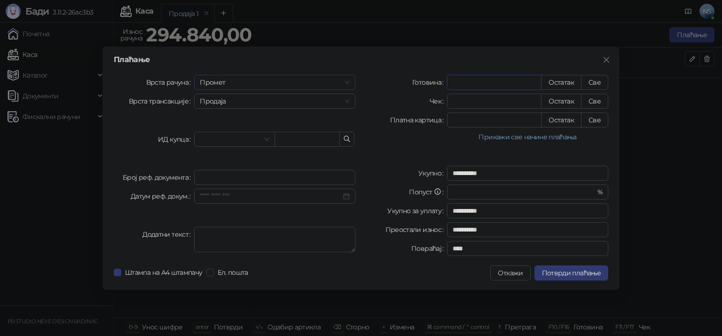
click at [299, 86] on span "Промет" at bounding box center [275, 82] width 150 height 14
click at [279, 148] on div "[PERSON_NAME]" at bounding box center [275, 146] width 146 height 10
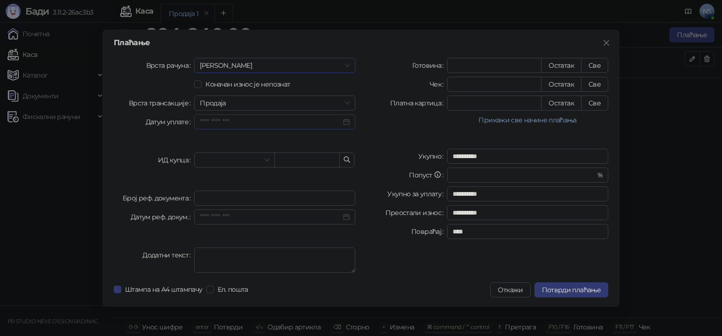
click at [342, 121] on div at bounding box center [275, 122] width 150 height 10
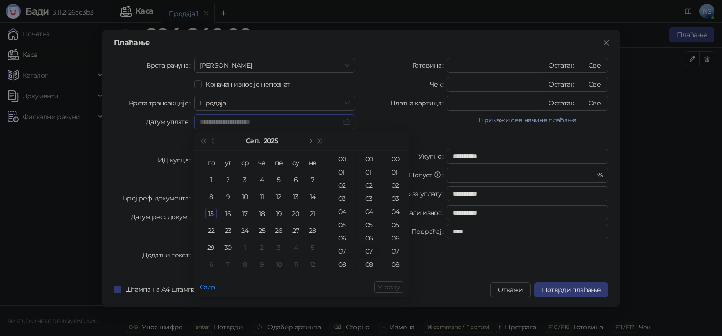
type input "**********"
click at [212, 213] on div "15" at bounding box center [210, 213] width 11 height 11
type input "**********"
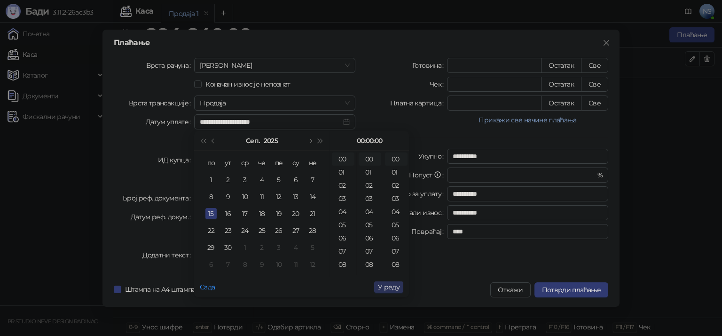
click at [389, 289] on span "У реду" at bounding box center [389, 286] width 22 height 8
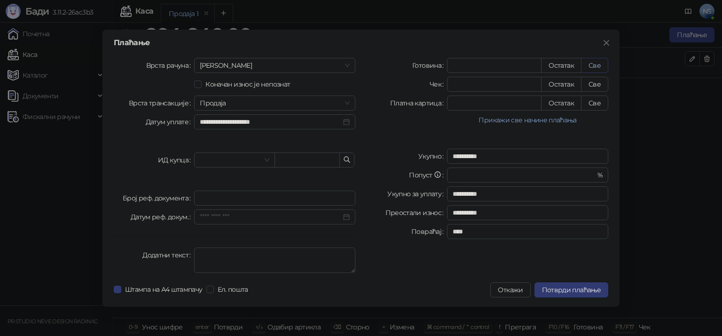
click at [584, 63] on button "Све" at bounding box center [594, 65] width 27 height 15
type input "******"
type input "****"
click at [577, 289] on span "Потврди плаћање" at bounding box center [571, 289] width 59 height 8
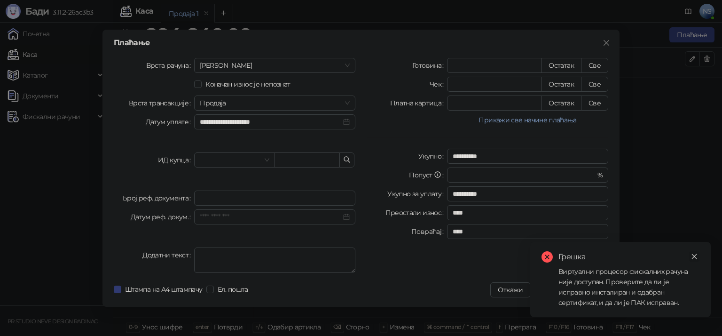
click at [690, 255] on link "Close" at bounding box center [694, 256] width 10 height 10
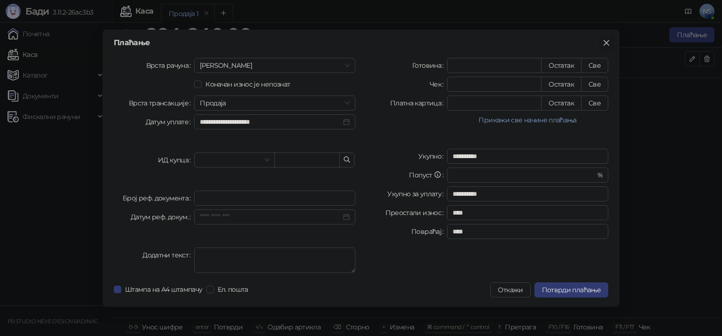
click at [605, 45] on icon "close" at bounding box center [606, 43] width 8 height 8
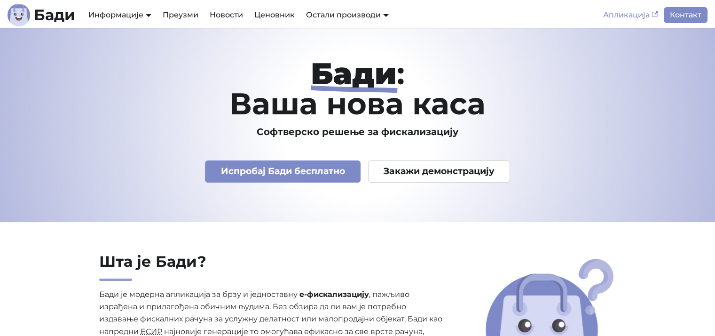
click at [639, 16] on link "Апликација" at bounding box center [630, 15] width 66 height 16
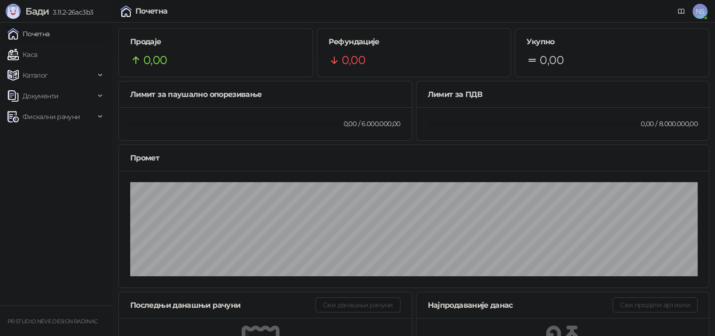
click at [700, 8] on span "NS" at bounding box center [699, 11] width 15 height 15
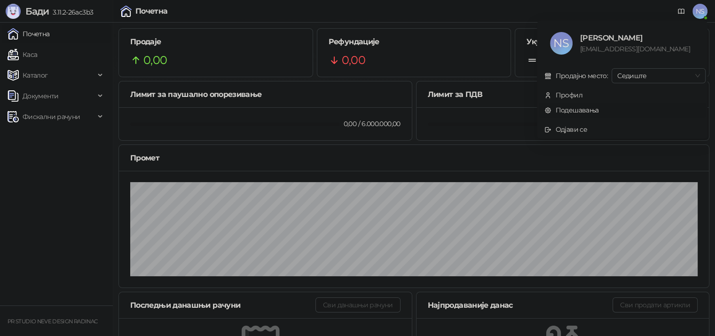
click at [599, 108] on link "Подешавања" at bounding box center [571, 110] width 55 height 8
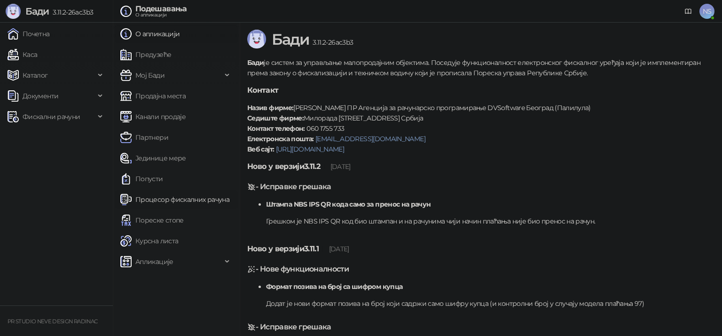
click at [217, 199] on link "Процесор фискалних рачуна" at bounding box center [174, 199] width 109 height 19
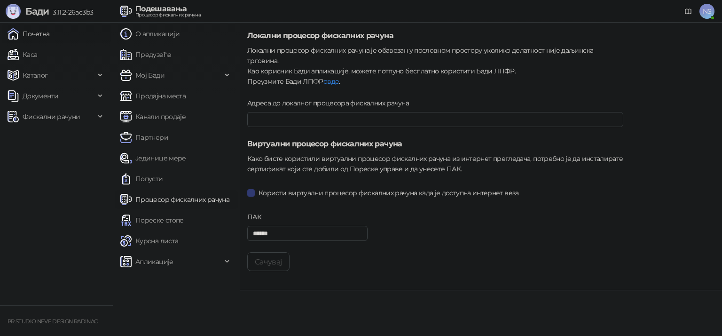
click at [35, 35] on link "Почетна" at bounding box center [29, 33] width 42 height 19
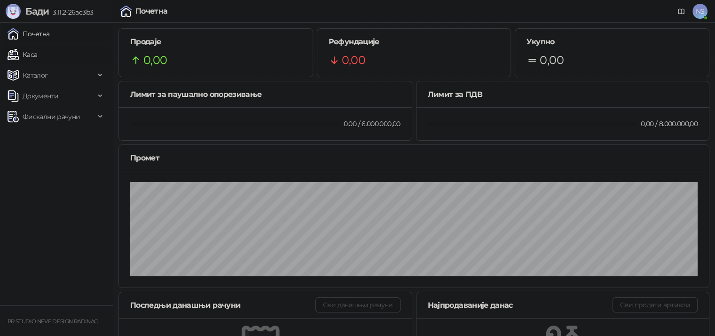
click at [33, 50] on link "Каса" at bounding box center [23, 54] width 30 height 19
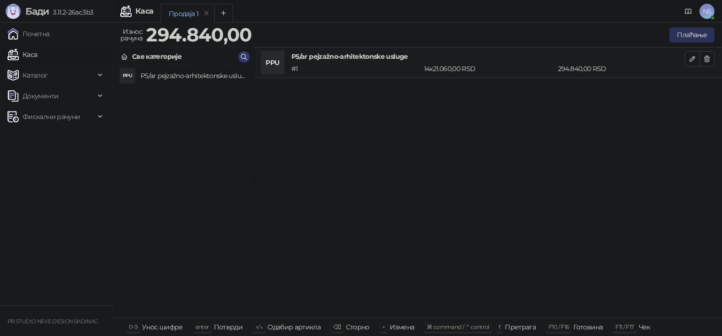
click at [700, 34] on button "Плаћање" at bounding box center [691, 34] width 45 height 15
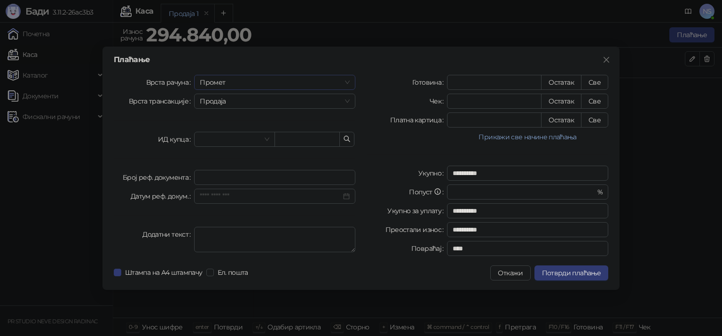
click at [314, 80] on span "Промет" at bounding box center [275, 82] width 150 height 14
click at [280, 144] on div "[PERSON_NAME]" at bounding box center [275, 146] width 146 height 10
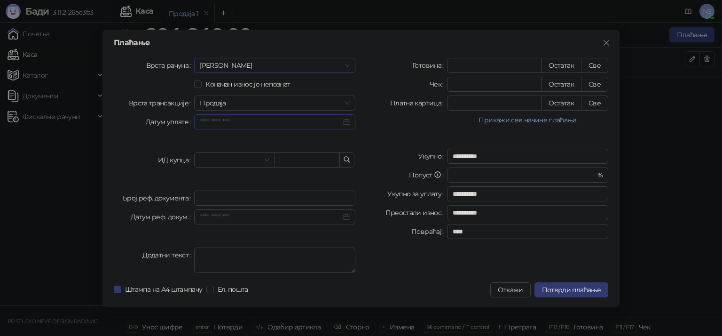
click at [298, 124] on input "Датум уплате" at bounding box center [270, 122] width 141 height 10
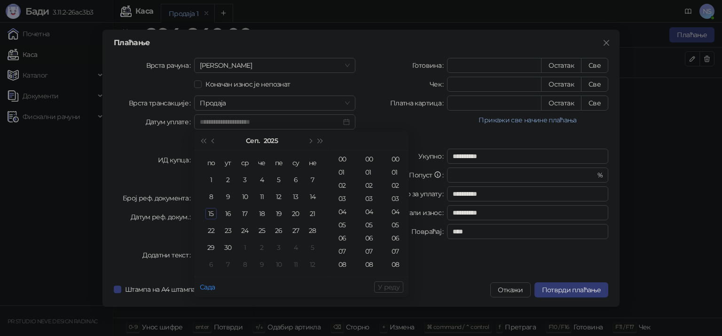
click at [209, 210] on div "15" at bounding box center [210, 213] width 11 height 11
type input "**********"
click at [384, 285] on span "У реду" at bounding box center [389, 286] width 22 height 8
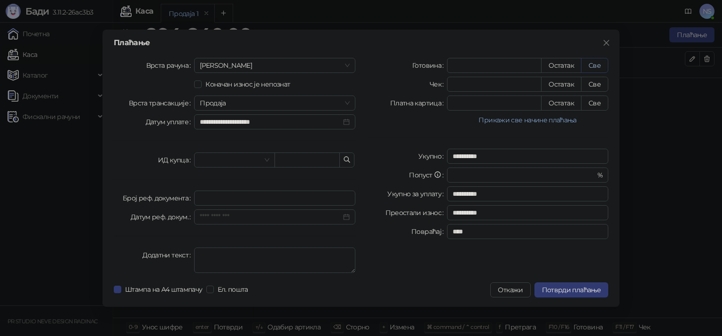
click at [593, 68] on button "Све" at bounding box center [594, 65] width 27 height 15
type input "******"
type input "****"
click at [234, 289] on span "Ел. пошта" at bounding box center [233, 289] width 38 height 10
click at [578, 293] on button "Потврди плаћање" at bounding box center [571, 289] width 74 height 15
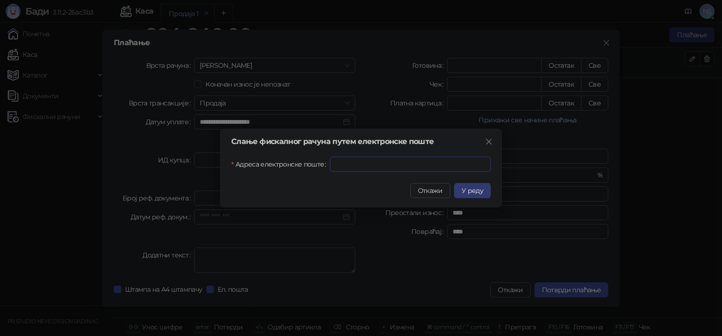
click at [424, 160] on input "Адреса електронске поште" at bounding box center [410, 163] width 161 height 15
type input "**********"
click at [467, 185] on button "У реду" at bounding box center [472, 190] width 37 height 15
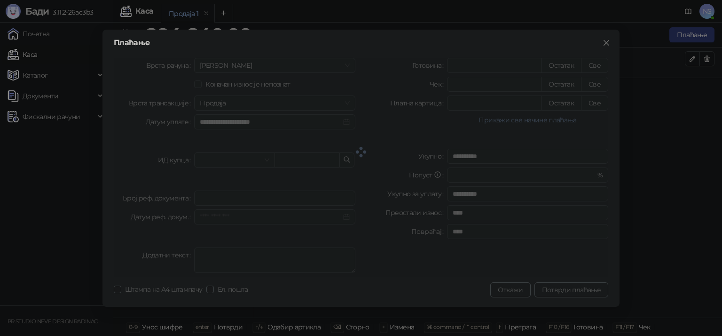
click at [367, 223] on div at bounding box center [361, 152] width 494 height 188
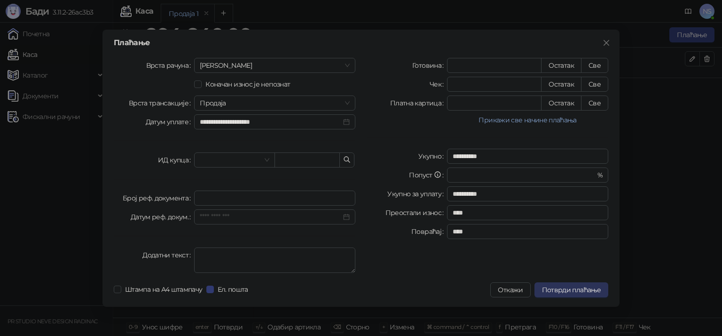
click at [555, 290] on span "Потврди плаћање" at bounding box center [571, 289] width 59 height 8
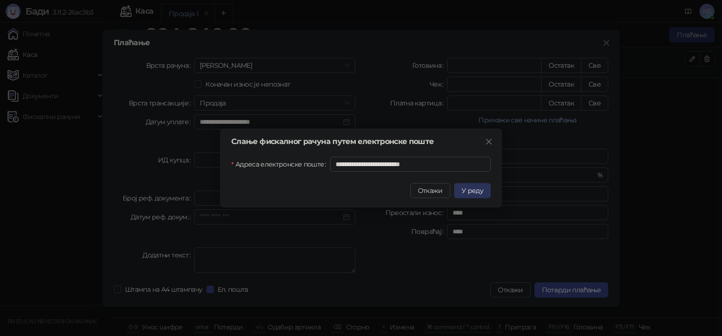
click at [467, 189] on span "У реду" at bounding box center [472, 190] width 22 height 8
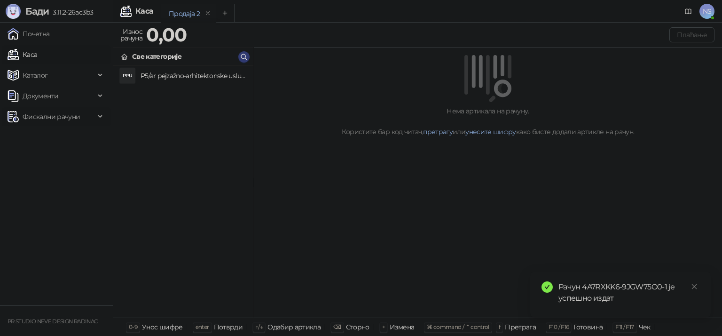
click at [89, 117] on span "Фискални рачуни" at bounding box center [51, 116] width 87 height 19
click at [72, 140] on link "Издати рачуни" at bounding box center [42, 137] width 63 height 19
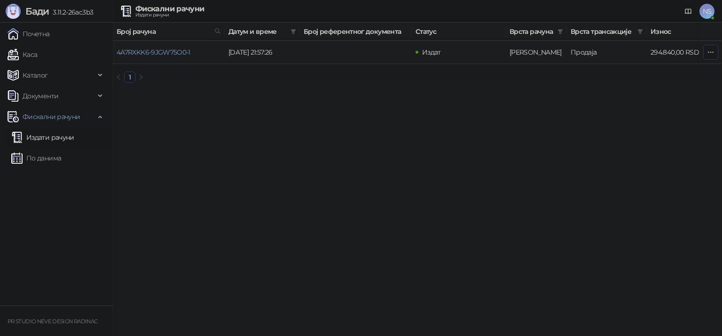
click at [707, 50] on icon "button" at bounding box center [711, 52] width 8 height 8
click at [640, 167] on span "Пошаљи путем електронске поште" at bounding box center [653, 165] width 115 height 10
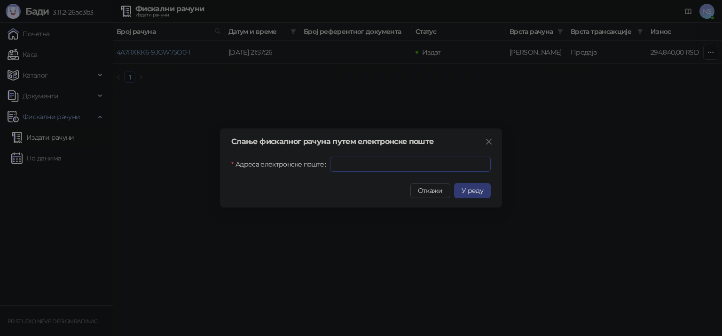
click at [443, 169] on input "Адреса електронске поште" at bounding box center [410, 163] width 161 height 15
click at [429, 186] on button "Откажи" at bounding box center [430, 190] width 40 height 15
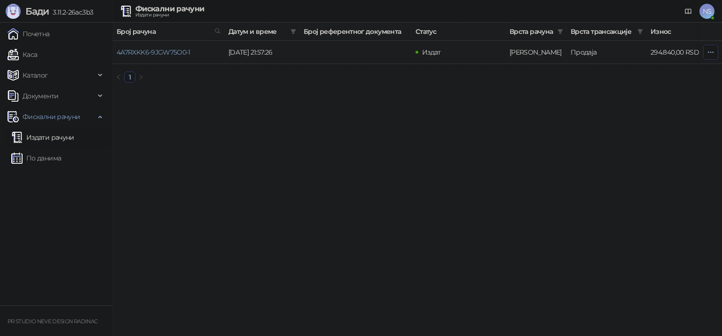
click at [714, 47] on button "button" at bounding box center [710, 52] width 15 height 15
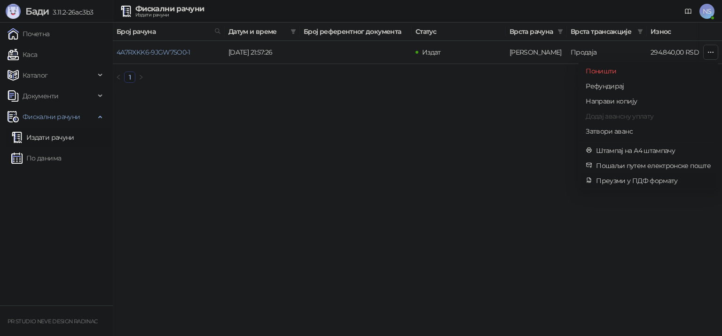
click at [641, 180] on span "Преузми у ПДФ формату" at bounding box center [653, 180] width 115 height 10
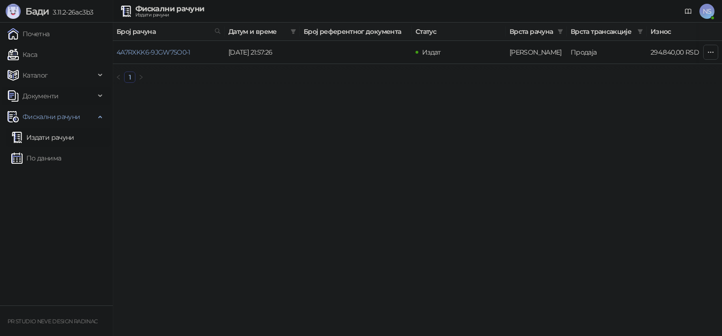
click at [61, 95] on span "Документи" at bounding box center [51, 95] width 87 height 19
click at [59, 117] on link "КПО књига" at bounding box center [37, 116] width 52 height 19
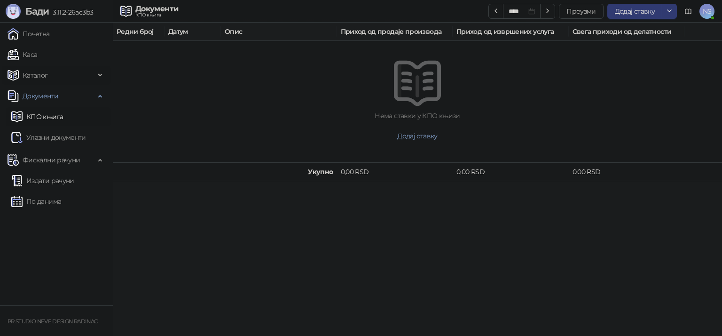
click at [38, 78] on span "Каталог" at bounding box center [35, 75] width 25 height 19
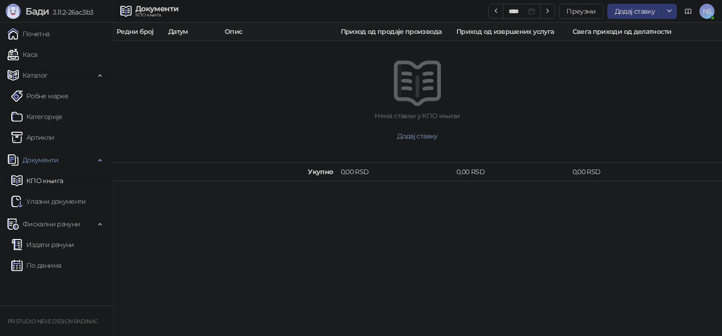
click at [38, 78] on span "Каталог" at bounding box center [35, 75] width 25 height 19
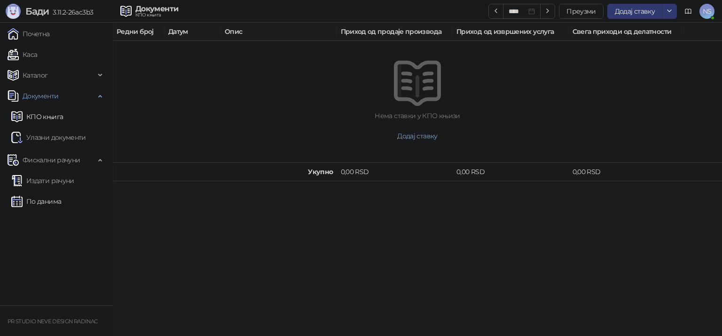
click at [61, 200] on link "По данима" at bounding box center [36, 201] width 50 height 19
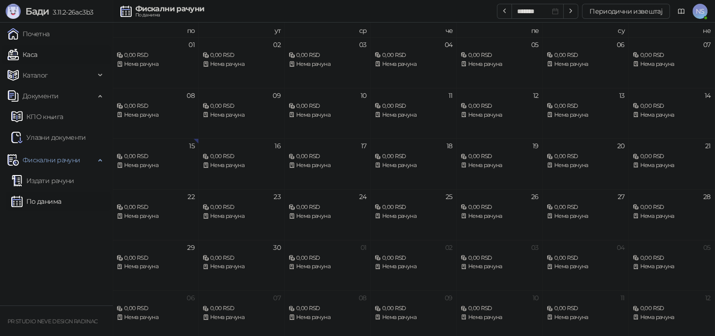
click at [37, 52] on link "Каса" at bounding box center [23, 54] width 30 height 19
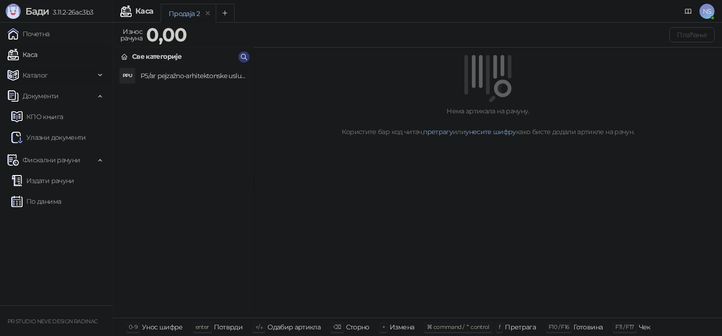
click at [53, 78] on span "Каталог" at bounding box center [51, 75] width 87 height 19
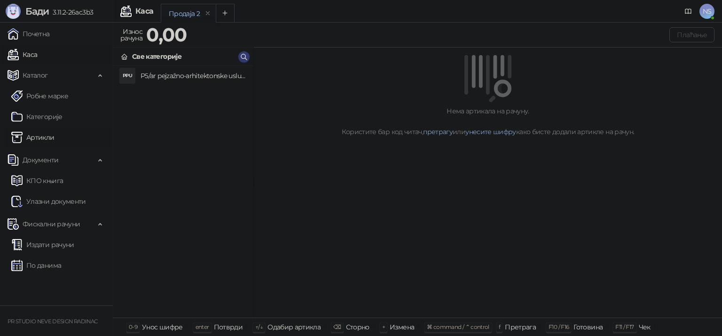
click at [53, 137] on link "Артикли" at bounding box center [32, 137] width 43 height 19
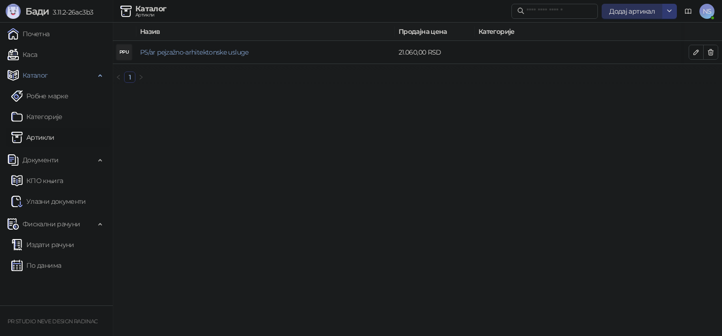
click at [616, 13] on span "Додај артикал" at bounding box center [632, 11] width 46 height 8
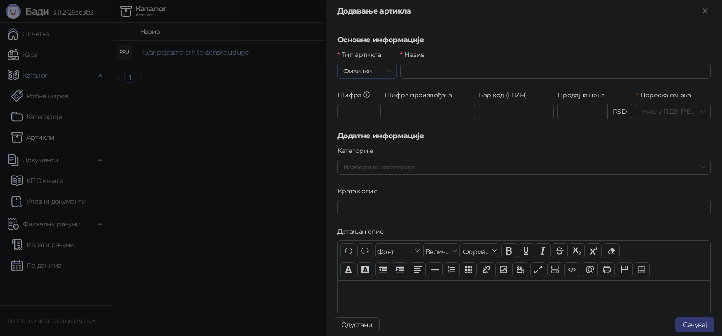
click at [386, 67] on span "Физички" at bounding box center [367, 71] width 48 height 14
click at [374, 115] on div "Услуга" at bounding box center [366, 120] width 43 height 10
click at [421, 73] on input "Назив" at bounding box center [555, 70] width 310 height 15
click at [412, 69] on input "**********" at bounding box center [555, 70] width 310 height 15
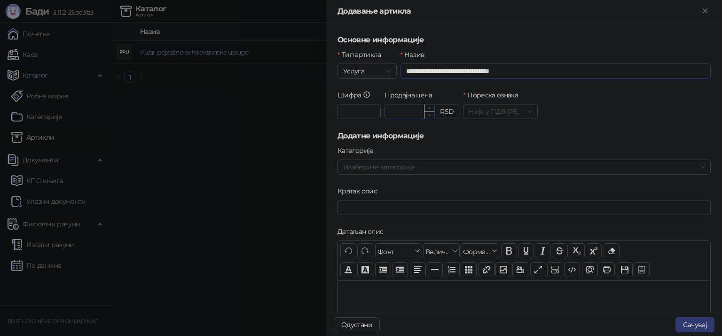
type input "**********"
click at [407, 107] on input "Продајна цена" at bounding box center [409, 111] width 49 height 14
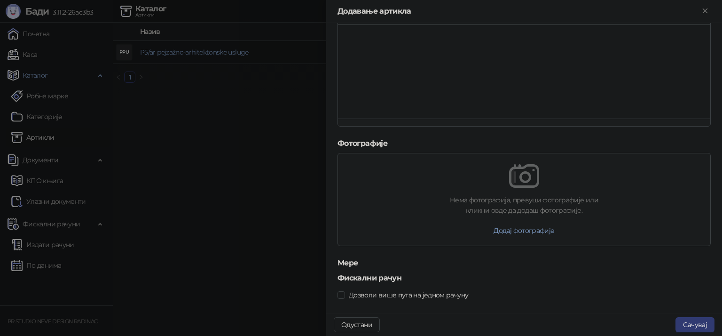
scroll to position [267, 0]
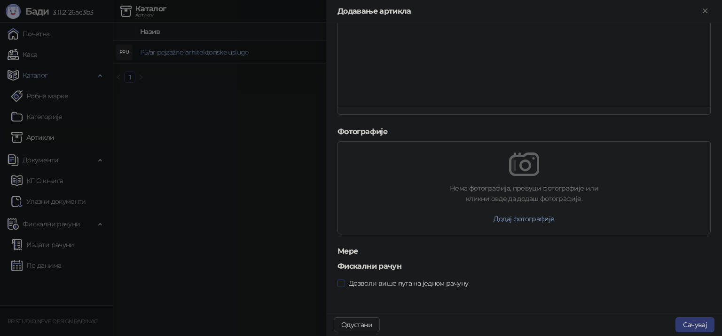
type input "********"
click at [373, 279] on span "Дозволи више пута на једном рачуну" at bounding box center [408, 283] width 127 height 10
click at [685, 326] on button "Сачувај" at bounding box center [694, 324] width 39 height 15
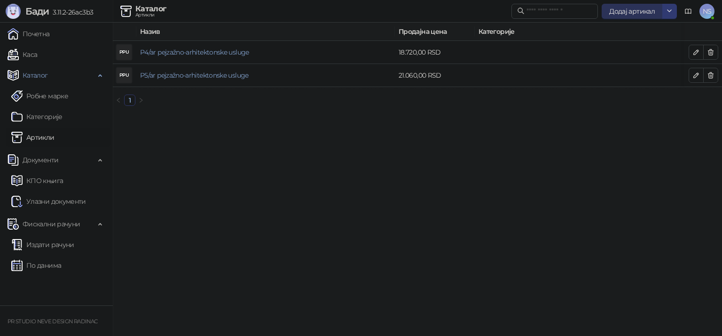
click at [619, 14] on span "Додај артикал" at bounding box center [632, 11] width 46 height 8
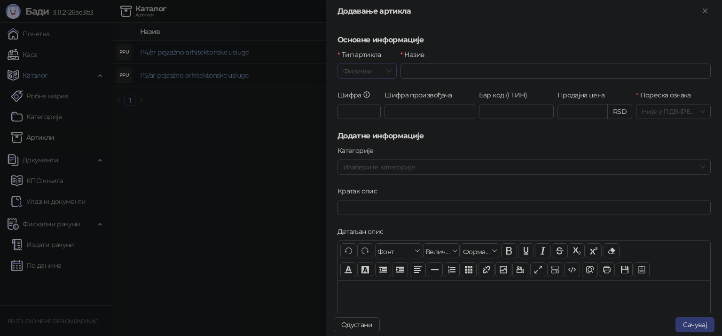
click at [387, 70] on span "Физички" at bounding box center [367, 71] width 48 height 14
click at [371, 119] on div "Услуга" at bounding box center [366, 120] width 43 height 10
click at [425, 75] on input "Назив" at bounding box center [555, 70] width 310 height 15
type input "*"
type input "**********"
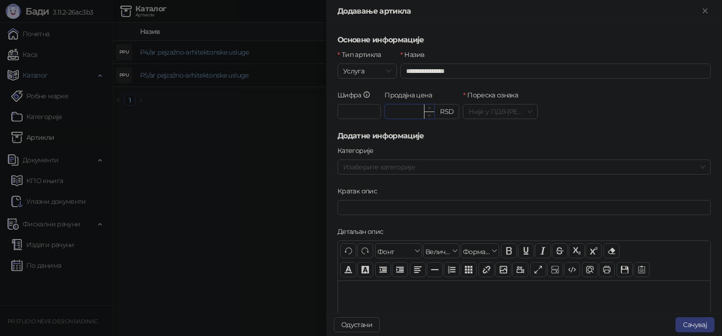
click at [415, 112] on input "Продајна цена" at bounding box center [409, 111] width 49 height 14
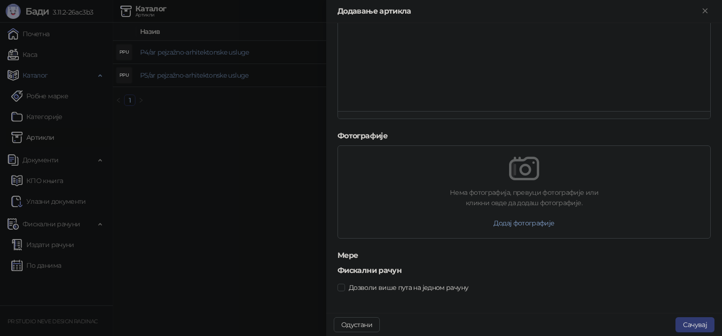
scroll to position [267, 0]
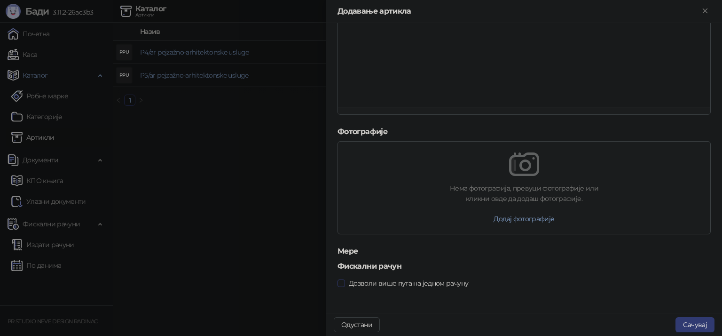
type input "*******"
click at [390, 280] on span "Дозволи више пута на једном рачуну" at bounding box center [408, 283] width 127 height 10
click at [694, 323] on button "Сачувај" at bounding box center [694, 324] width 39 height 15
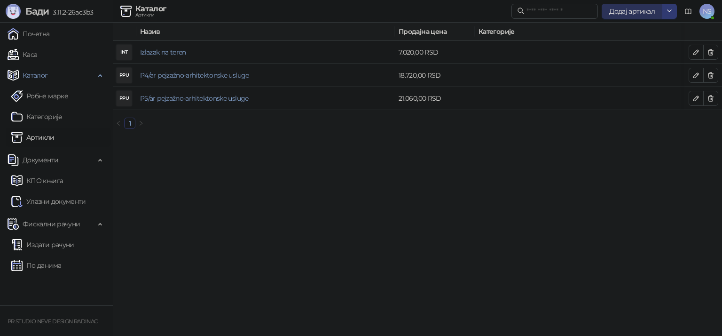
click at [616, 11] on span "Додај артикал" at bounding box center [632, 11] width 46 height 8
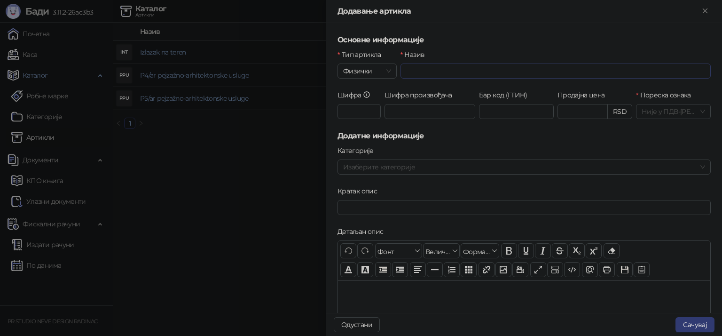
drag, startPoint x: 572, startPoint y: 80, endPoint x: 566, endPoint y: 72, distance: 10.2
click at [566, 72] on div "Назив" at bounding box center [555, 69] width 314 height 40
click at [566, 72] on input "Назив" at bounding box center [555, 70] width 310 height 15
click at [378, 70] on span "Физички" at bounding box center [367, 71] width 48 height 14
click at [377, 116] on div "Услуга" at bounding box center [366, 120] width 43 height 10
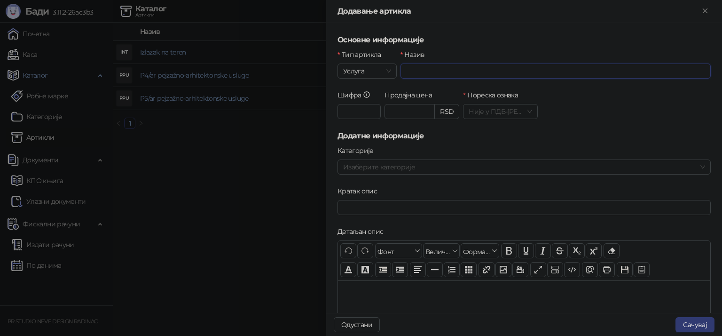
click at [422, 72] on input "Назив" at bounding box center [555, 70] width 310 height 15
click at [412, 70] on input "**********" at bounding box center [555, 70] width 310 height 15
type input "**********"
click at [398, 108] on input "Продајна цена" at bounding box center [409, 111] width 49 height 14
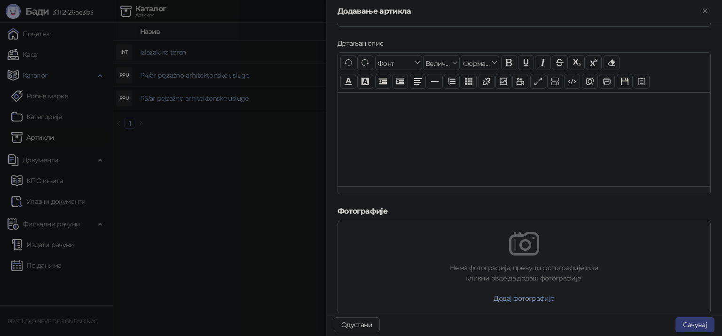
scroll to position [267, 0]
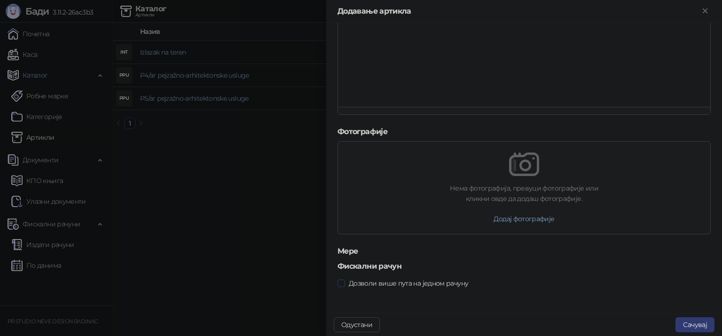
type input "********"
click at [355, 281] on span "Дозволи више пута на једном рачуну" at bounding box center [408, 283] width 127 height 10
click at [692, 321] on button "Сачувај" at bounding box center [694, 324] width 39 height 15
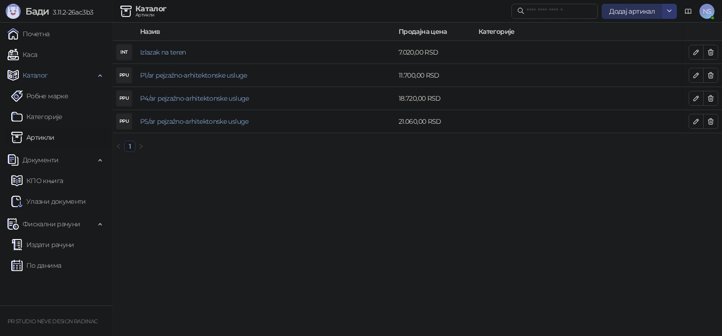
click at [646, 8] on span "Додај артикал" at bounding box center [632, 11] width 46 height 8
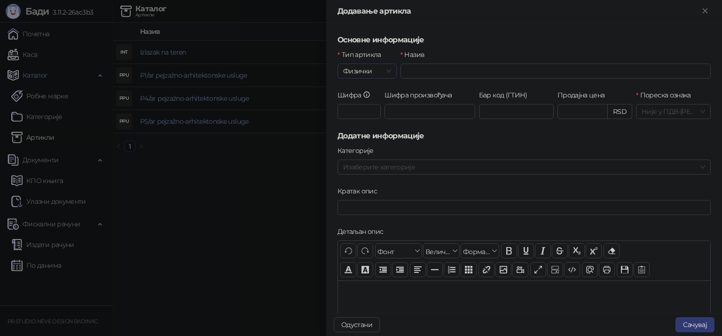
click at [387, 68] on span "Физички" at bounding box center [367, 71] width 48 height 14
click at [372, 123] on div "Услуга" at bounding box center [366, 120] width 43 height 10
click at [409, 72] on input "Назив" at bounding box center [555, 70] width 310 height 15
type input "**********"
click at [417, 107] on input "Продајна цена" at bounding box center [409, 111] width 49 height 14
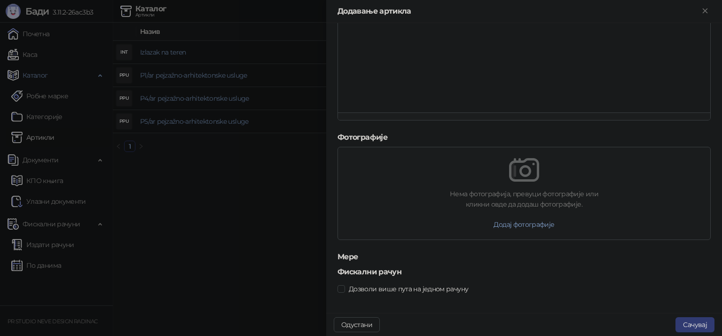
scroll to position [267, 0]
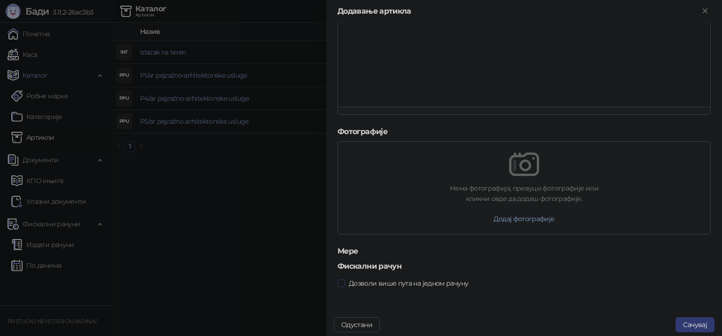
type input "*******"
click at [372, 283] on span "Дозволи више пута на једном рачуну" at bounding box center [408, 283] width 127 height 10
click at [699, 325] on button "Сачувај" at bounding box center [694, 324] width 39 height 15
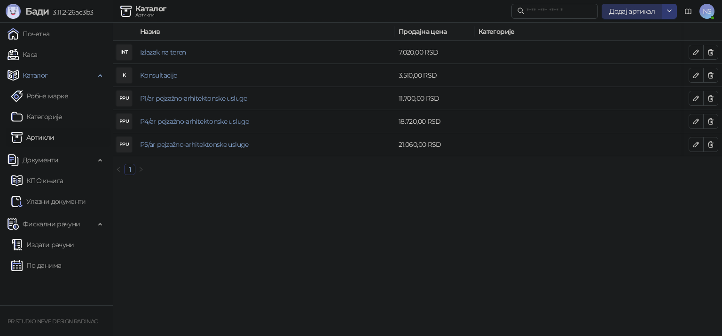
click at [613, 15] on button "Додај артикал" at bounding box center [631, 11] width 61 height 15
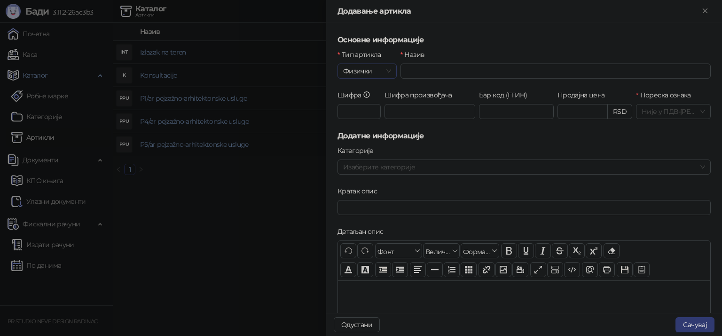
click at [380, 67] on span "Физички" at bounding box center [367, 71] width 48 height 14
click at [376, 118] on div "Услуга" at bounding box center [366, 120] width 43 height 10
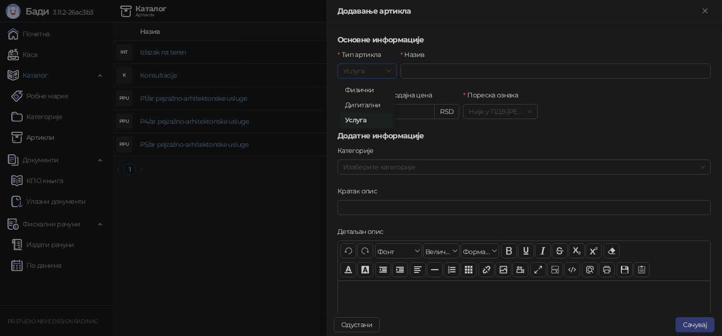
click at [376, 118] on div "Услуга" at bounding box center [366, 120] width 43 height 10
click at [421, 71] on input "Назив" at bounding box center [555, 70] width 310 height 15
click at [411, 69] on input "**********" at bounding box center [555, 70] width 310 height 15
type input "**********"
click at [398, 115] on input "Продајна цена" at bounding box center [409, 111] width 49 height 14
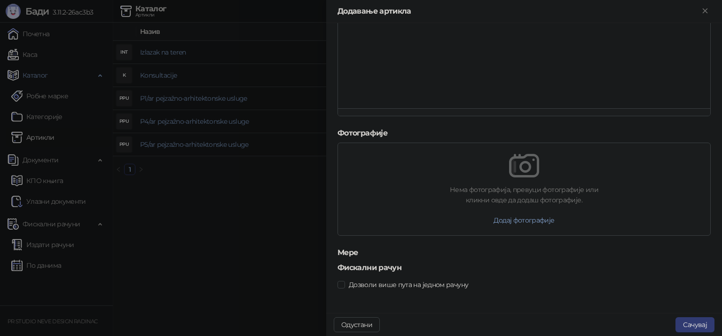
scroll to position [267, 0]
type input "********"
click at [393, 281] on span "Дозволи више пута на једном рачуну" at bounding box center [408, 283] width 127 height 10
click at [678, 321] on button "Сачувај" at bounding box center [694, 324] width 39 height 15
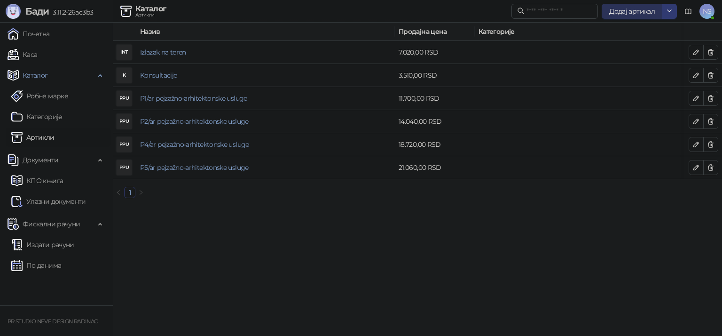
click at [641, 12] on span "Додај артикал" at bounding box center [632, 11] width 46 height 8
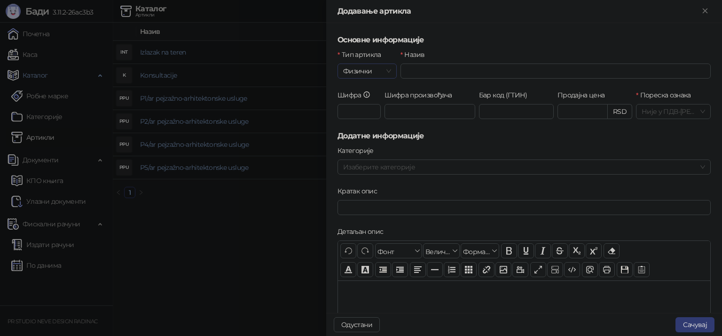
click at [384, 74] on span "Физички" at bounding box center [367, 71] width 48 height 14
click at [375, 118] on div "Услуга" at bounding box center [366, 120] width 43 height 10
click at [442, 63] on input "Назив" at bounding box center [555, 70] width 310 height 15
type input "**********"
click at [419, 107] on input "Продајна цена" at bounding box center [409, 111] width 49 height 14
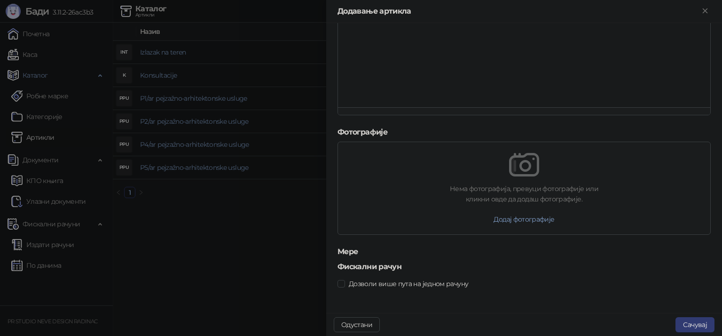
scroll to position [267, 0]
type input "******"
click at [703, 323] on button "Сачувај" at bounding box center [694, 324] width 39 height 15
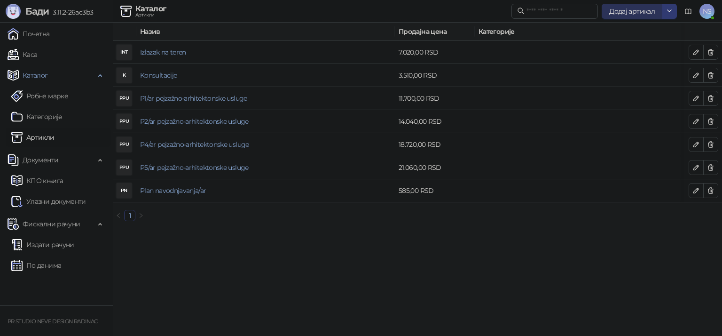
click at [616, 11] on span "Додај артикал" at bounding box center [632, 11] width 46 height 8
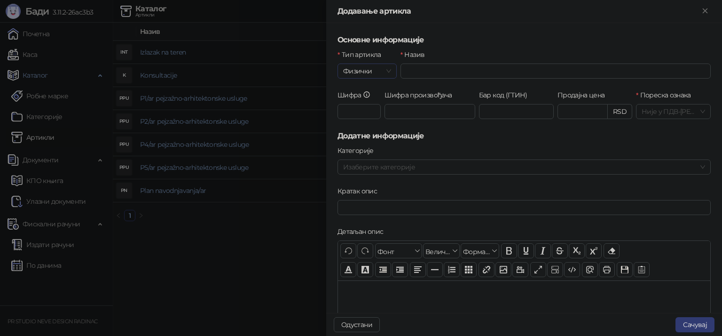
click at [379, 67] on span "Физички" at bounding box center [367, 71] width 48 height 14
click at [375, 122] on div "Услуга" at bounding box center [366, 120] width 43 height 10
click at [429, 71] on input "Назив" at bounding box center [555, 70] width 310 height 15
type input "**********"
click at [419, 107] on input "Продајна цена" at bounding box center [409, 111] width 49 height 14
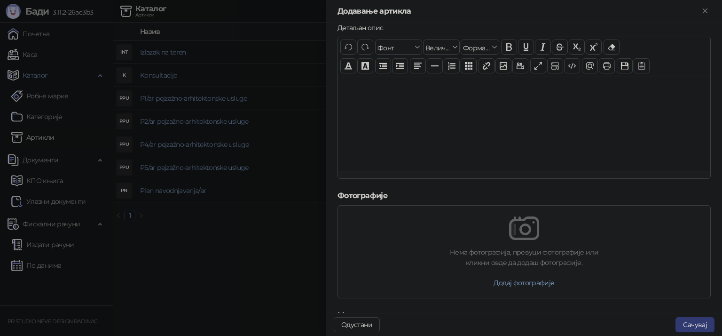
scroll to position [267, 0]
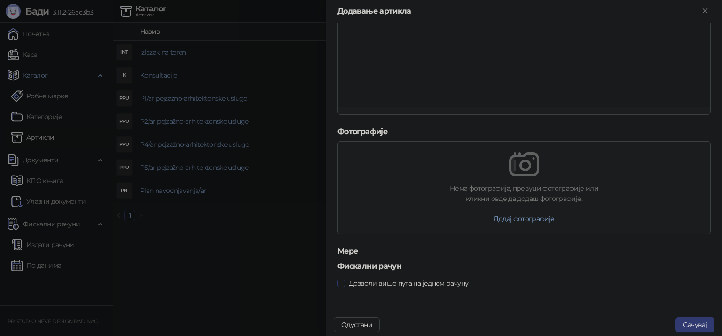
type input "*******"
click at [373, 279] on span "Дозволи више пута на једном рачуну" at bounding box center [408, 283] width 127 height 10
click at [688, 324] on button "Сачувај" at bounding box center [694, 324] width 39 height 15
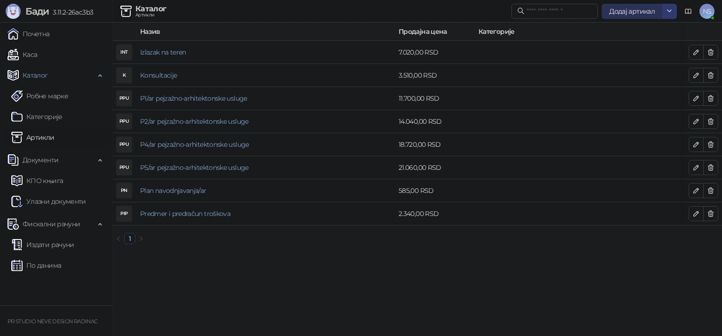
click at [632, 11] on span "Додај артикал" at bounding box center [632, 11] width 46 height 8
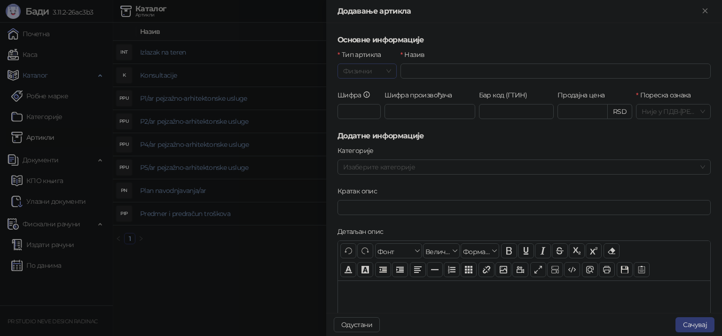
click at [368, 65] on span "Физички" at bounding box center [367, 71] width 48 height 14
click at [372, 118] on div "Услуга" at bounding box center [366, 120] width 43 height 10
click at [416, 71] on input "Назив" at bounding box center [555, 70] width 310 height 15
type input "**********"
click at [413, 114] on input "Продајна цена" at bounding box center [409, 111] width 49 height 14
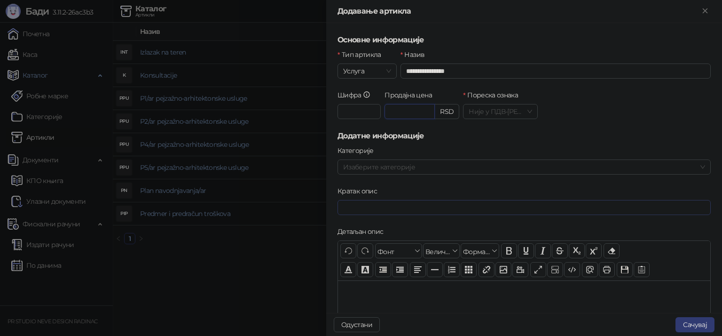
drag, startPoint x: 413, startPoint y: 114, endPoint x: 421, endPoint y: 204, distance: 90.6
click at [421, 204] on form "**********" at bounding box center [523, 301] width 373 height 535
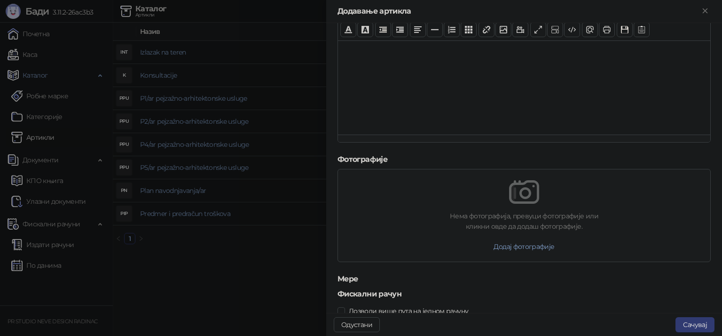
scroll to position [267, 0]
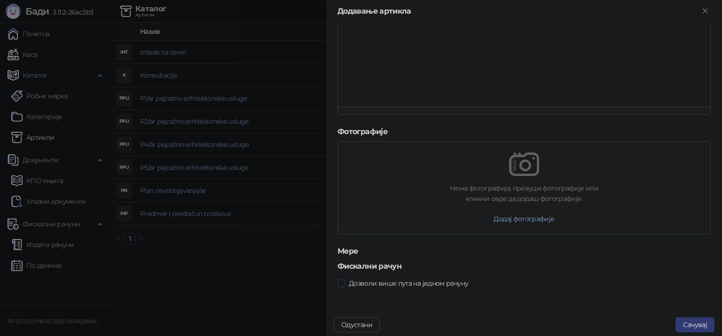
type input "******"
click at [459, 280] on span "Дозволи више пута на једном рачуну" at bounding box center [408, 283] width 127 height 10
click at [701, 327] on button "Сачувај" at bounding box center [694, 324] width 39 height 15
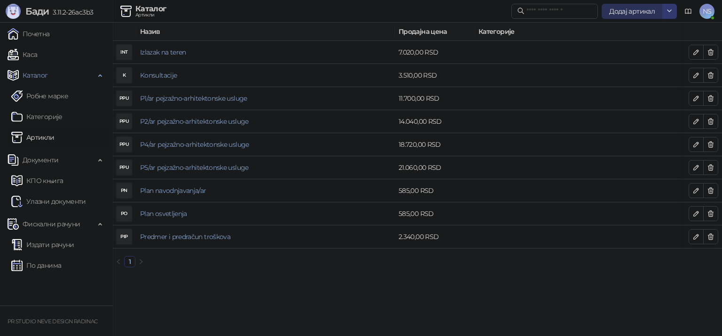
click at [612, 10] on span "Додај артикал" at bounding box center [632, 11] width 46 height 8
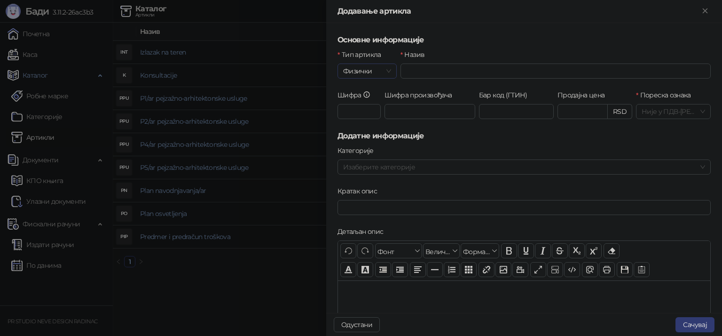
click at [378, 71] on span "Физички" at bounding box center [367, 71] width 48 height 14
click at [365, 120] on div "Услуга" at bounding box center [366, 120] width 43 height 10
click at [441, 73] on input "Назив" at bounding box center [555, 70] width 310 height 15
type input "**********"
click at [414, 111] on input "Продајна цена" at bounding box center [409, 111] width 49 height 14
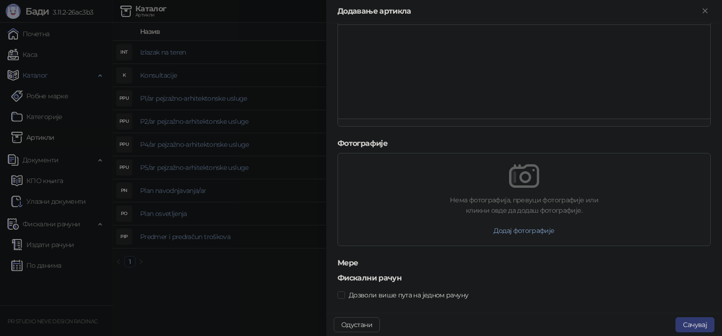
scroll to position [267, 0]
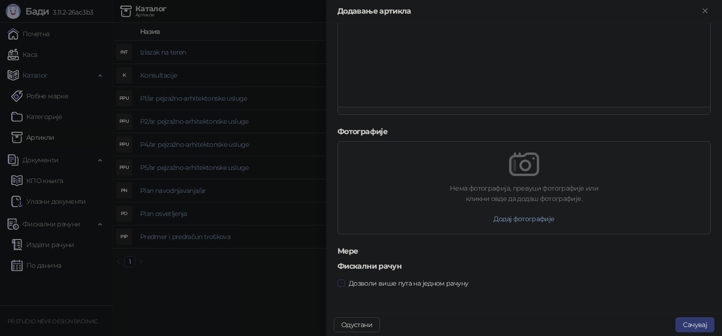
type input "*******"
click at [361, 284] on span "Дозволи више пута на једном рачуну" at bounding box center [408, 283] width 127 height 10
click at [683, 324] on button "Сачувај" at bounding box center [694, 324] width 39 height 15
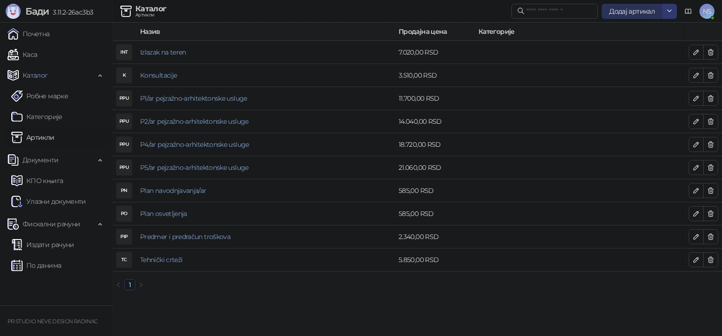
click at [618, 17] on button "Додај артикал" at bounding box center [631, 11] width 61 height 15
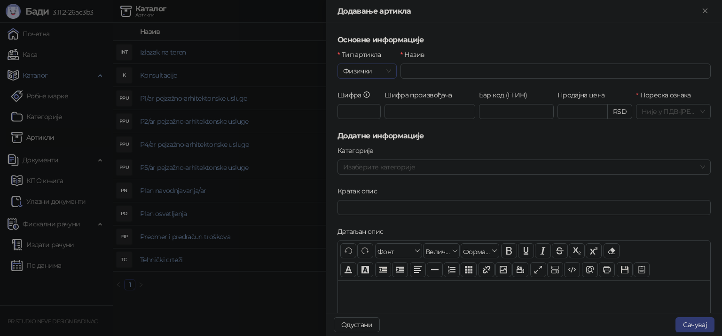
click at [387, 69] on span "Физички" at bounding box center [367, 71] width 48 height 14
click at [368, 115] on div "Услуга" at bounding box center [366, 120] width 43 height 10
click at [430, 71] on input "Назив" at bounding box center [555, 70] width 310 height 15
type input "**********"
click at [414, 108] on input "Продајна цена" at bounding box center [409, 111] width 49 height 14
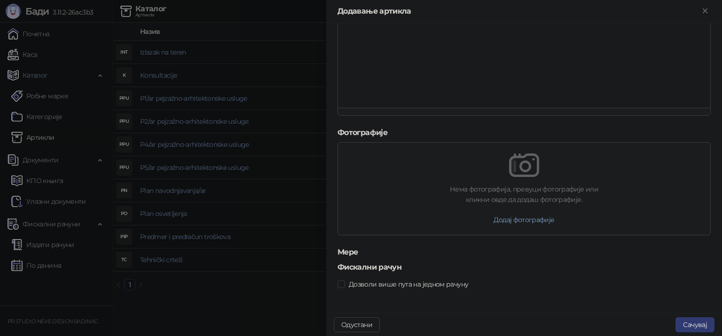
scroll to position [267, 0]
type input "*******"
click at [370, 284] on span "Дозволи више пута на једном рачуну" at bounding box center [408, 283] width 127 height 10
click at [693, 324] on button "Сачувај" at bounding box center [694, 324] width 39 height 15
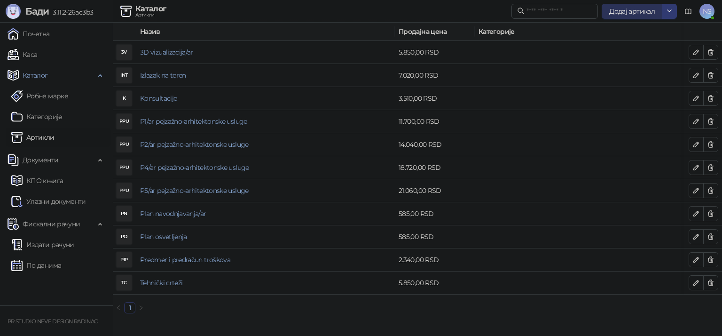
click at [634, 11] on span "Додај артикал" at bounding box center [632, 11] width 46 height 8
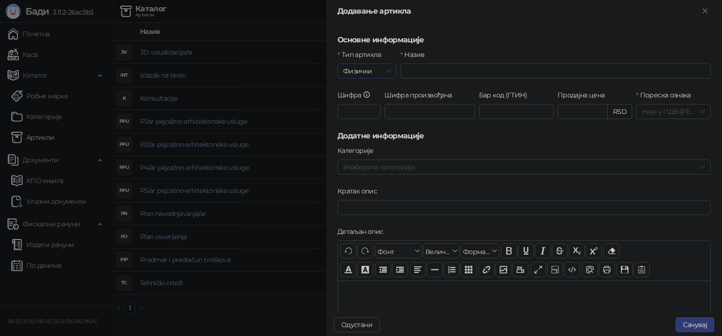
click at [379, 71] on span "Физички" at bounding box center [367, 71] width 48 height 14
click at [372, 117] on div "Услуга" at bounding box center [366, 120] width 43 height 10
click at [428, 64] on input "Назив" at bounding box center [555, 70] width 310 height 15
type input "**********"
click at [412, 110] on input "Продајна цена" at bounding box center [409, 111] width 49 height 14
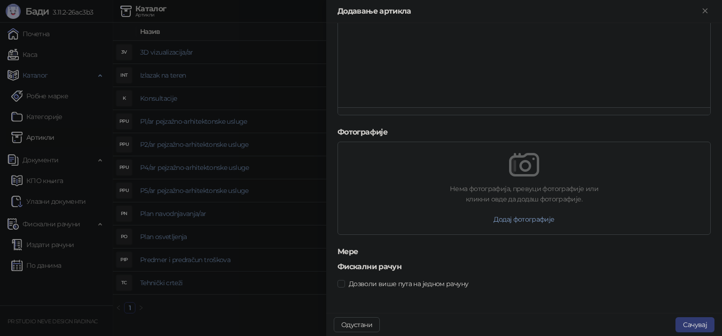
scroll to position [267, 0]
type input "*******"
click at [389, 284] on span "Дозволи више пута на једном рачуну" at bounding box center [408, 283] width 127 height 10
click at [686, 319] on button "Сачувај" at bounding box center [694, 324] width 39 height 15
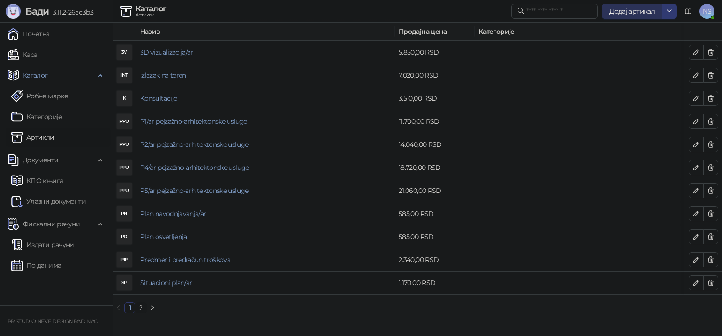
click at [632, 8] on span "Додај артикал" at bounding box center [632, 11] width 46 height 8
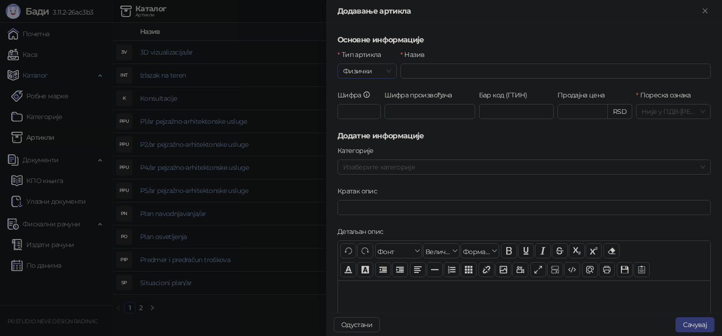
click at [375, 75] on span "Физички" at bounding box center [367, 71] width 48 height 14
click at [370, 122] on div "Услуга" at bounding box center [366, 120] width 43 height 10
click at [417, 72] on input "Назив" at bounding box center [555, 70] width 310 height 15
click at [410, 73] on input "**********" at bounding box center [555, 70] width 310 height 15
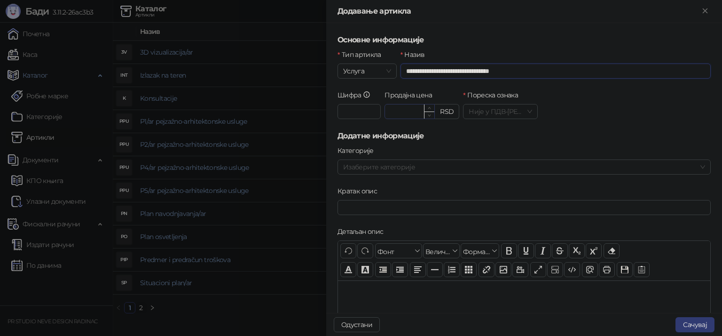
type input "**********"
click at [406, 109] on input "Продајна цена" at bounding box center [409, 111] width 49 height 14
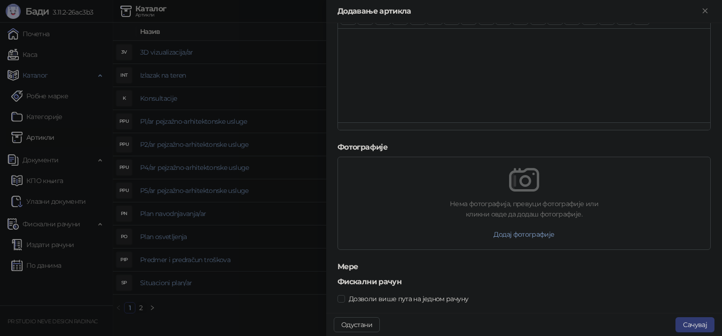
scroll to position [267, 0]
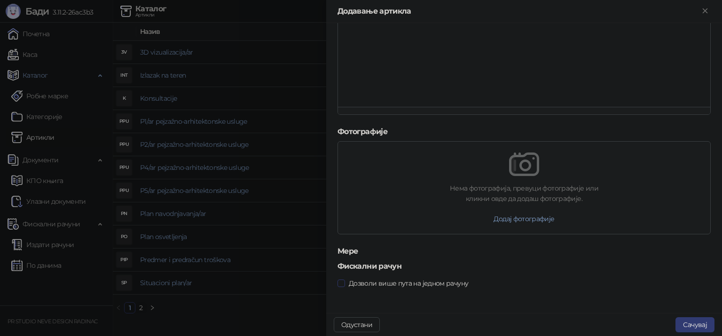
type input "********"
click at [422, 286] on span "Дозволи више пута на једном рачуну" at bounding box center [408, 283] width 127 height 10
click at [699, 326] on button "Сачувај" at bounding box center [694, 324] width 39 height 15
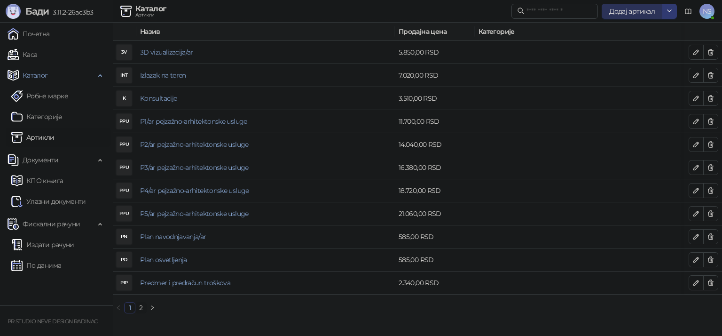
click at [628, 11] on span "Додај артикал" at bounding box center [632, 11] width 46 height 8
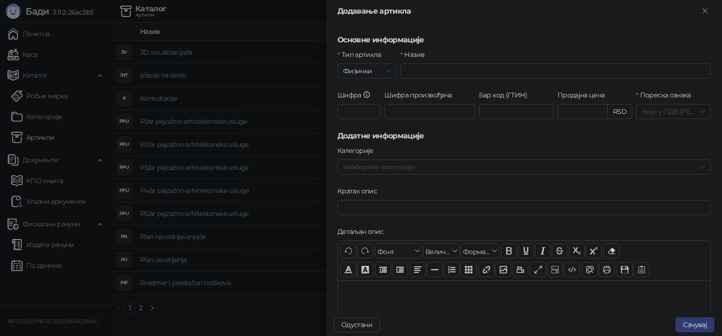
click at [377, 70] on span "Физички" at bounding box center [367, 71] width 48 height 14
click at [366, 117] on div "Услуга" at bounding box center [366, 120] width 43 height 10
click at [435, 71] on input "Назив" at bounding box center [555, 70] width 310 height 15
drag, startPoint x: 464, startPoint y: 71, endPoint x: 421, endPoint y: 72, distance: 42.8
click at [421, 72] on input "**********" at bounding box center [555, 70] width 310 height 15
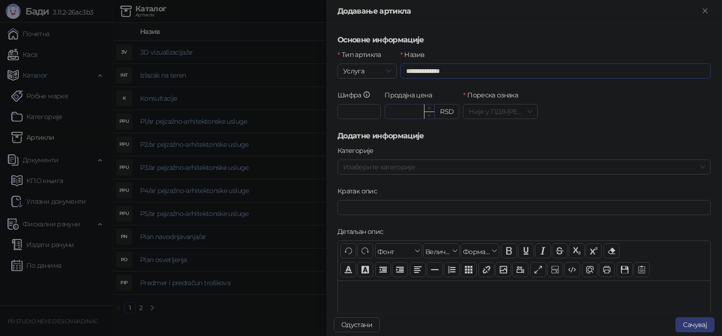
type input "**********"
click at [421, 105] on input "Продајна цена" at bounding box center [409, 111] width 49 height 14
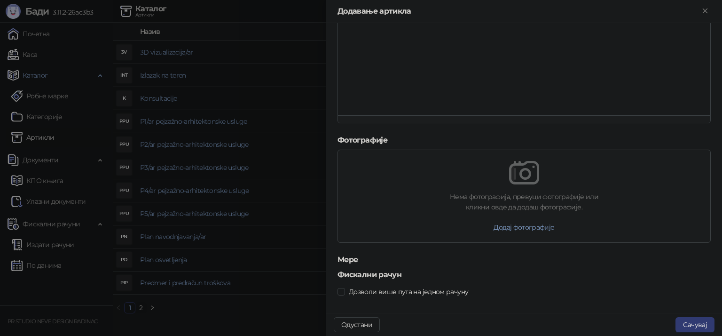
scroll to position [267, 0]
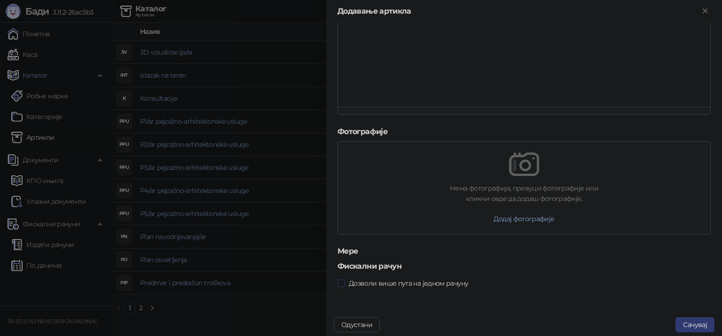
type input "*******"
click at [697, 322] on button "Сачувај" at bounding box center [694, 324] width 39 height 15
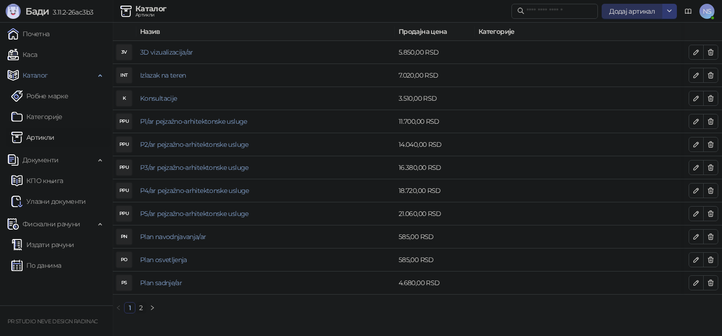
click at [638, 7] on span "Додај артикал" at bounding box center [632, 11] width 46 height 8
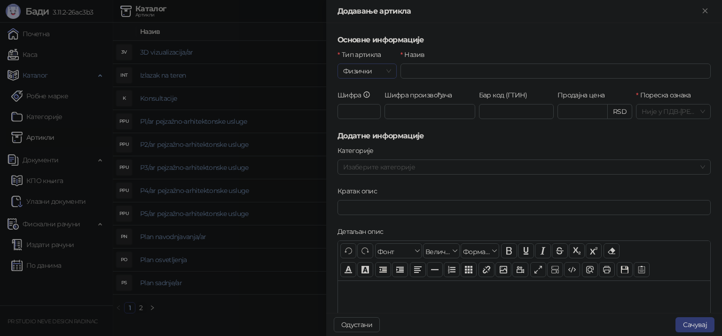
click at [384, 73] on span "Физички" at bounding box center [367, 71] width 48 height 14
click at [377, 114] on div "Услуга" at bounding box center [366, 119] width 54 height 15
click at [425, 72] on input "Назив" at bounding box center [555, 70] width 310 height 15
type input "**********"
click at [410, 107] on input "Продајна цена" at bounding box center [409, 111] width 49 height 14
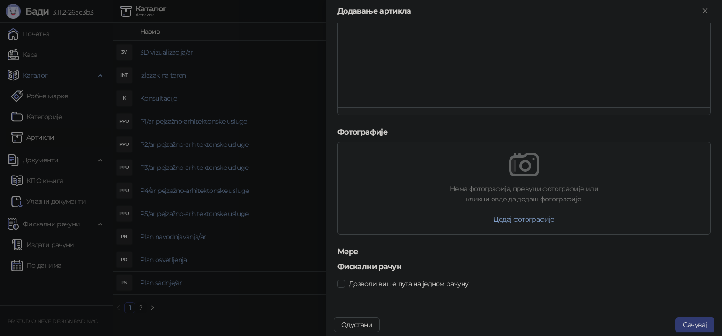
scroll to position [267, 0]
type input "*******"
click at [370, 282] on span "Дозволи више пута на једном рачуну" at bounding box center [408, 283] width 127 height 10
click at [696, 319] on button "Сачувај" at bounding box center [694, 324] width 39 height 15
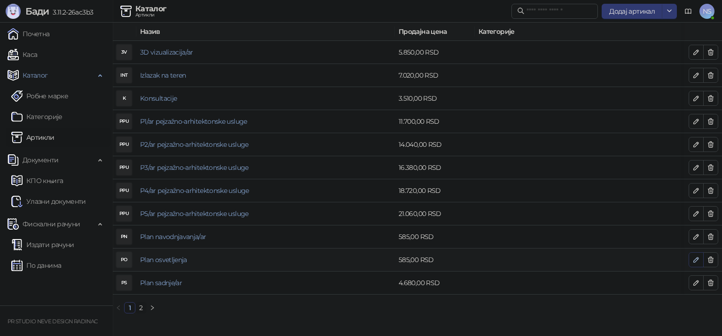
click at [694, 263] on span "button" at bounding box center [696, 259] width 8 height 9
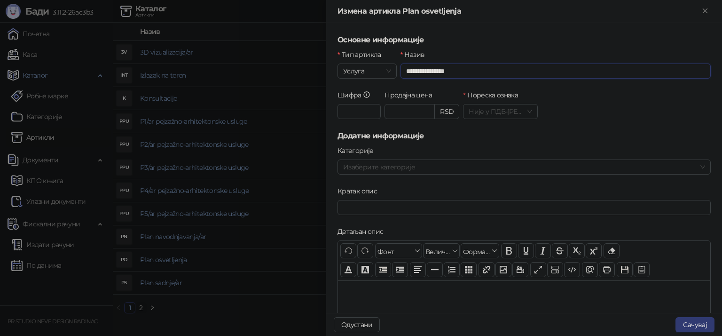
click at [458, 70] on input "**********" at bounding box center [555, 70] width 310 height 15
type input "**********"
click at [691, 319] on button "Сачувај" at bounding box center [694, 324] width 39 height 15
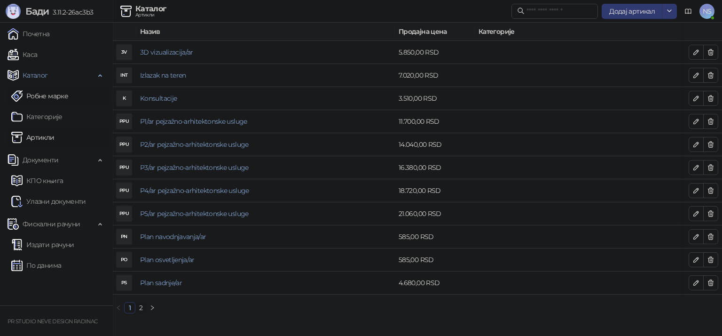
click at [39, 93] on link "Робне марке" at bounding box center [39, 95] width 57 height 19
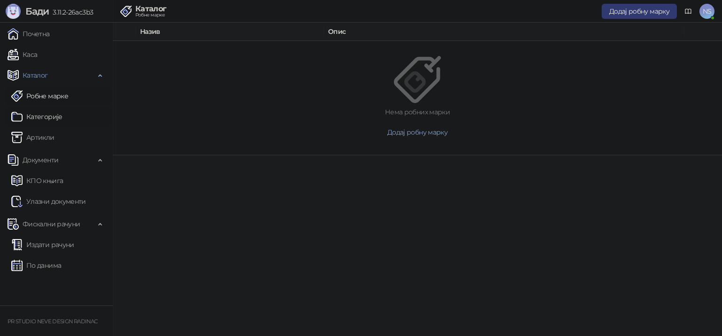
click at [41, 114] on link "Категорије" at bounding box center [36, 116] width 51 height 19
click at [34, 53] on link "Каса" at bounding box center [23, 54] width 30 height 19
